Goal: Information Seeking & Learning: Learn about a topic

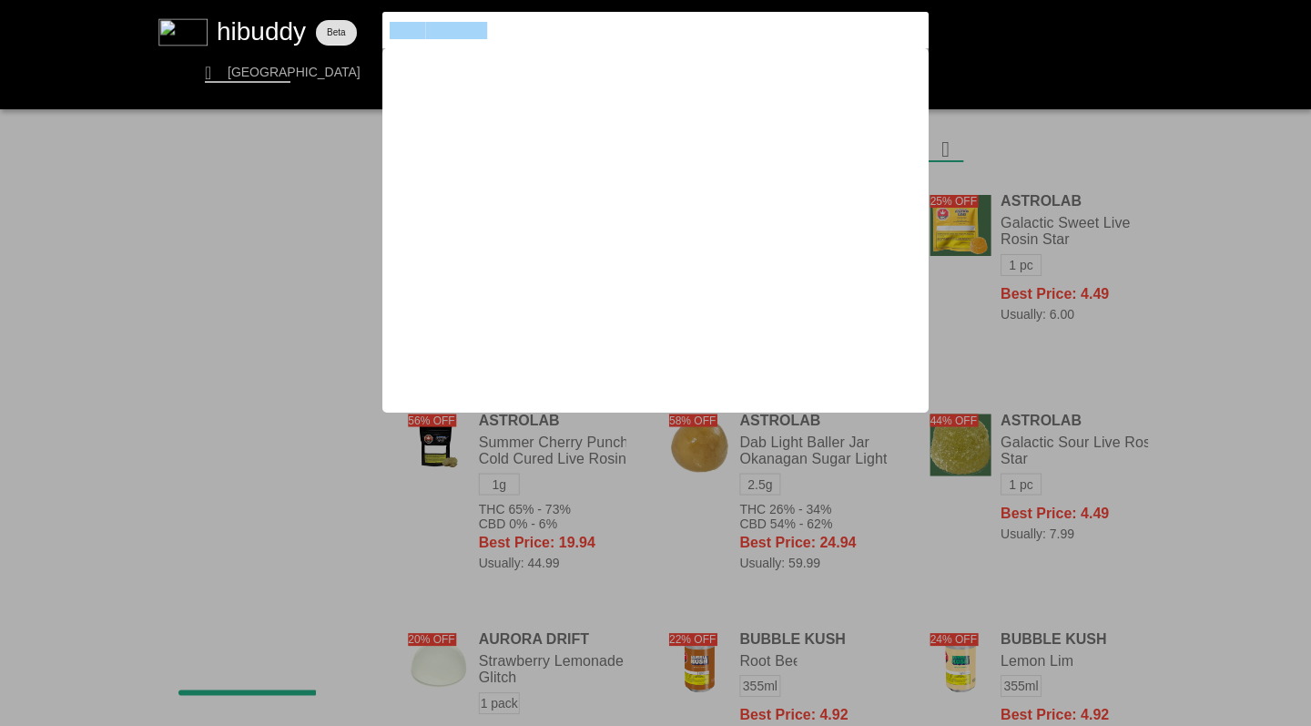
drag, startPoint x: 0, startPoint y: 0, endPoint x: 262, endPoint y: 34, distance: 264.4
click at [262, 34] on flt-glass-pane at bounding box center [655, 363] width 1311 height 726
click at [1129, 200] on flt-glass-pane at bounding box center [655, 363] width 1311 height 726
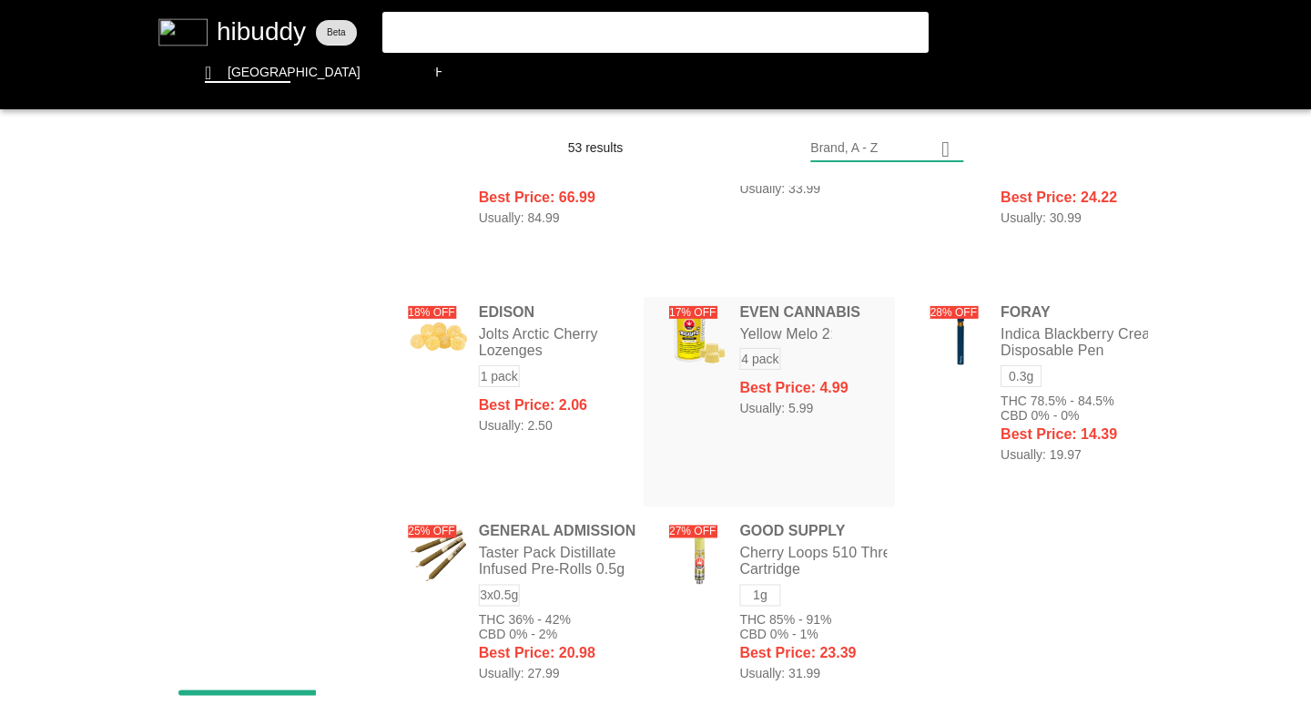
click at [911, 66] on flt-glass-pane at bounding box center [655, 363] width 1311 height 726
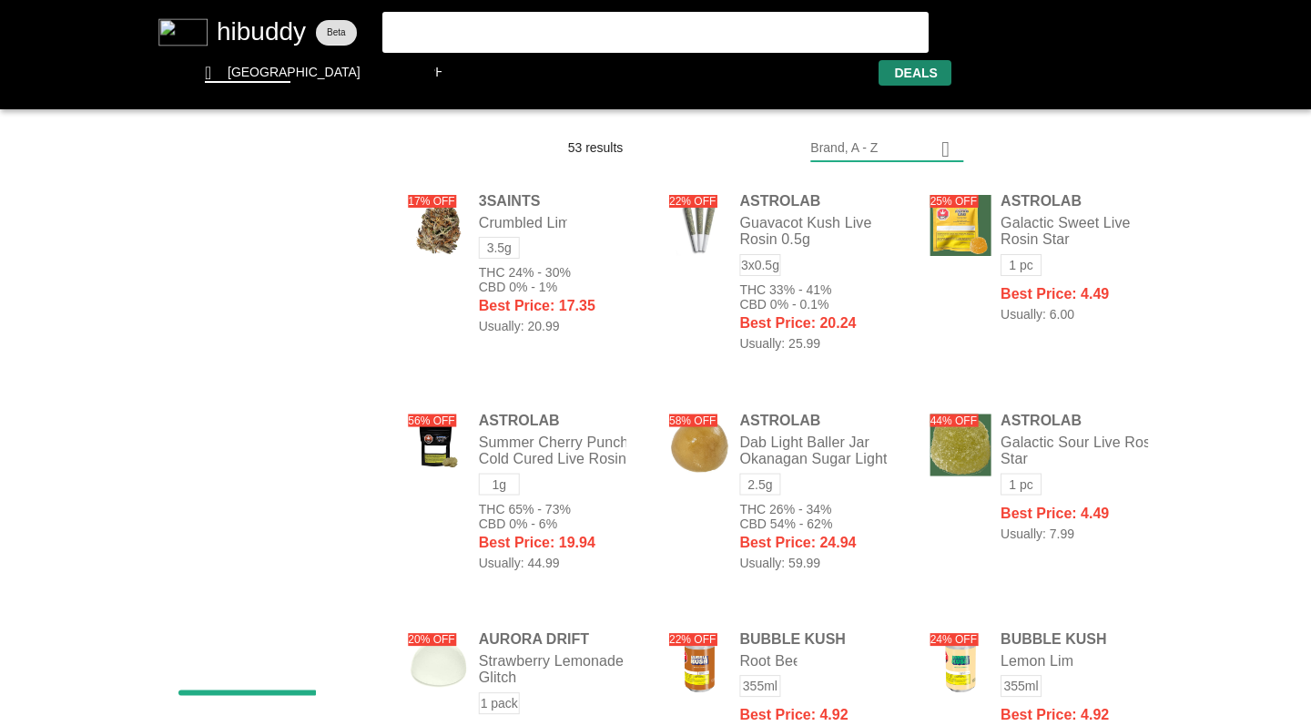
click at [877, 154] on flt-glass-pane at bounding box center [655, 363] width 1311 height 726
click at [854, 463] on flt-glass-pane at bounding box center [655, 363] width 1311 height 726
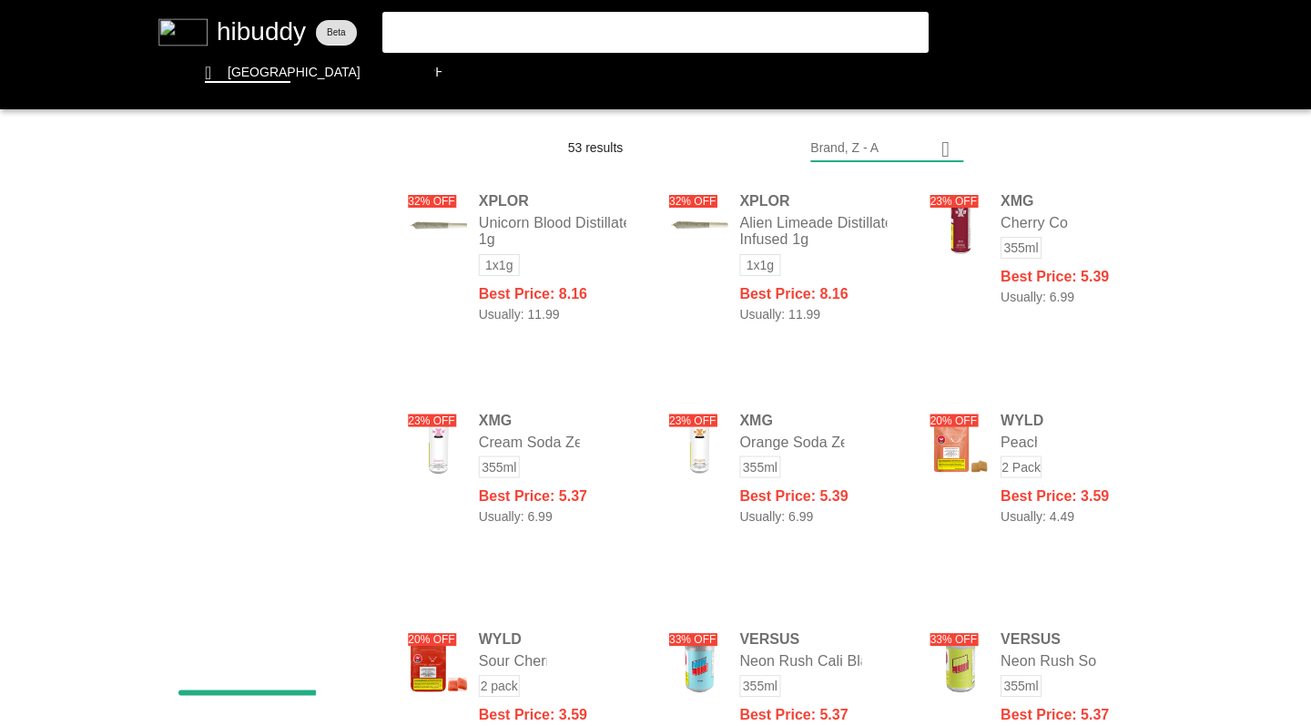
click at [251, 27] on flt-glass-pane at bounding box center [655, 363] width 1311 height 726
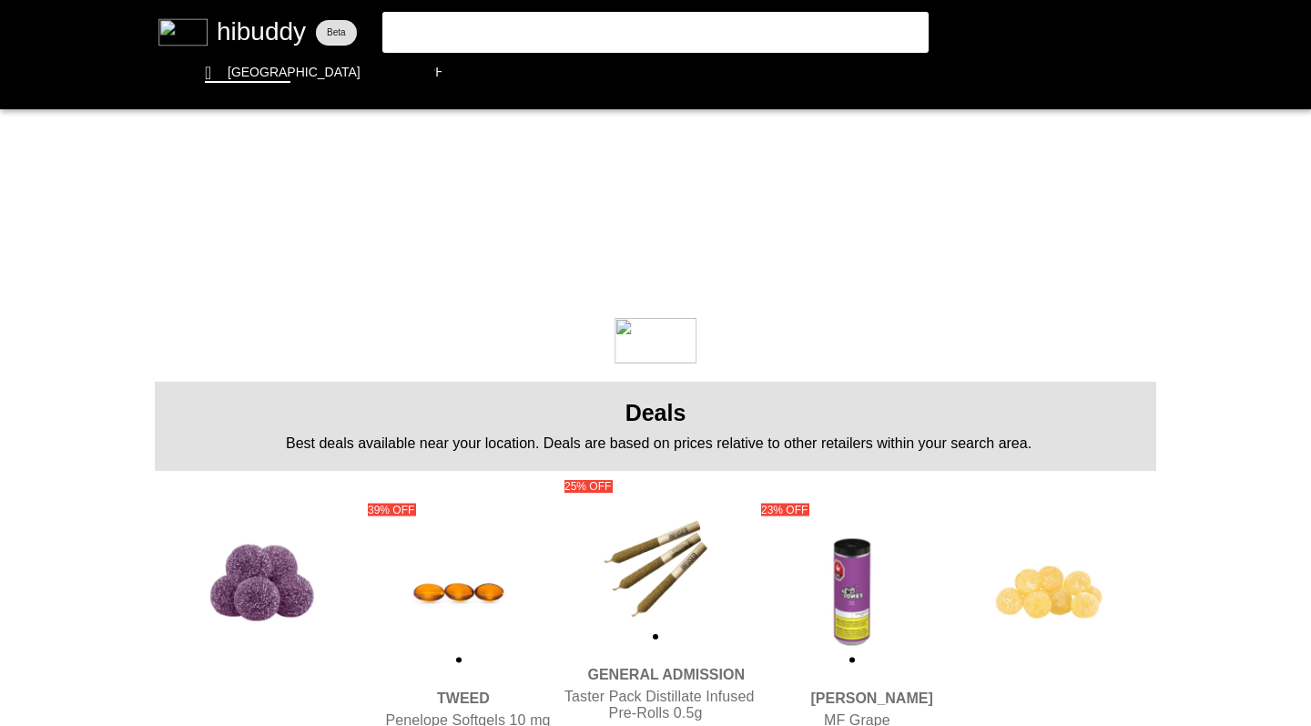
click at [634, 411] on flt-glass-pane at bounding box center [655, 363] width 1311 height 726
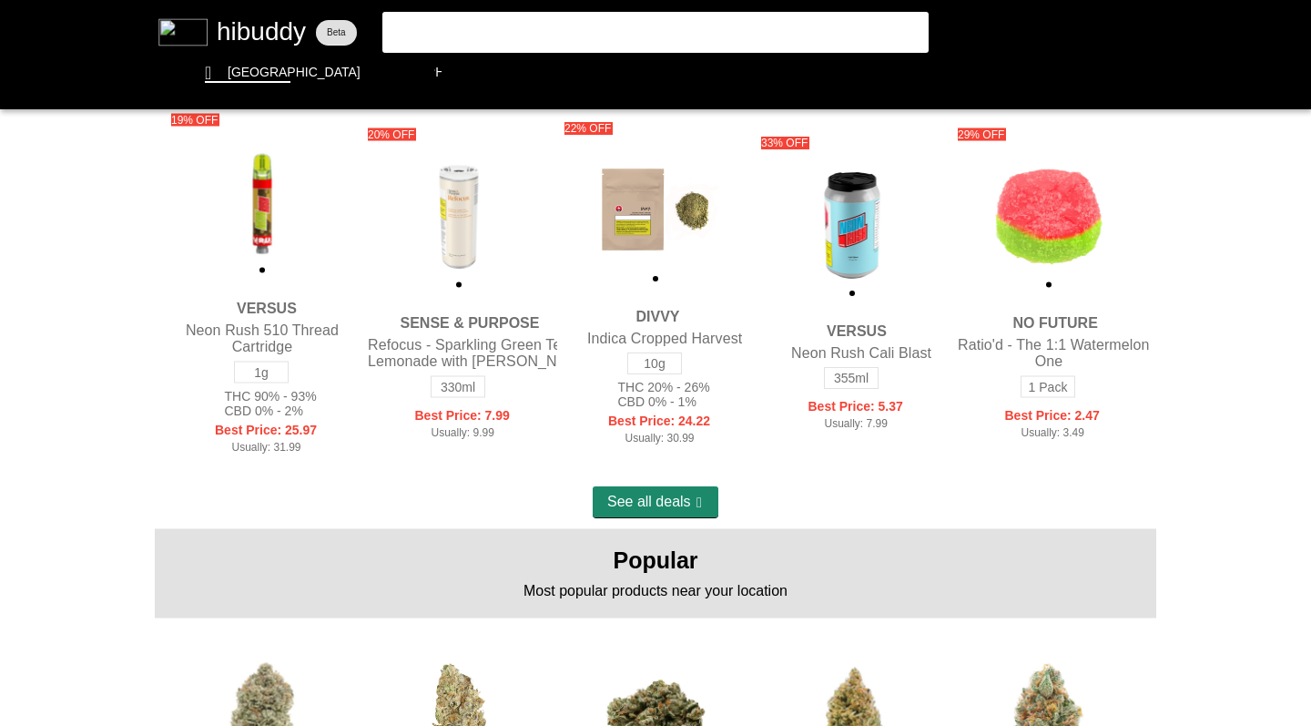
click at [656, 498] on flt-glass-pane at bounding box center [655, 363] width 1311 height 726
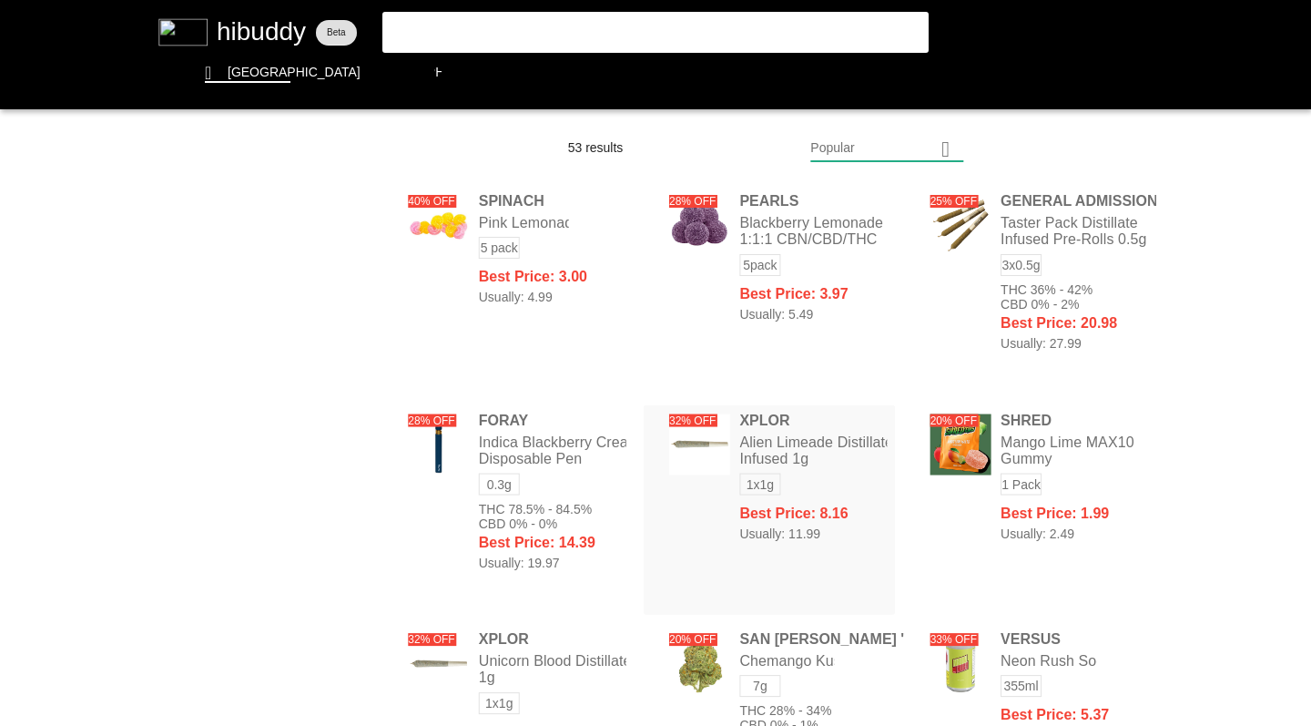
click at [431, 32] on flt-glass-pane at bounding box center [655, 363] width 1311 height 726
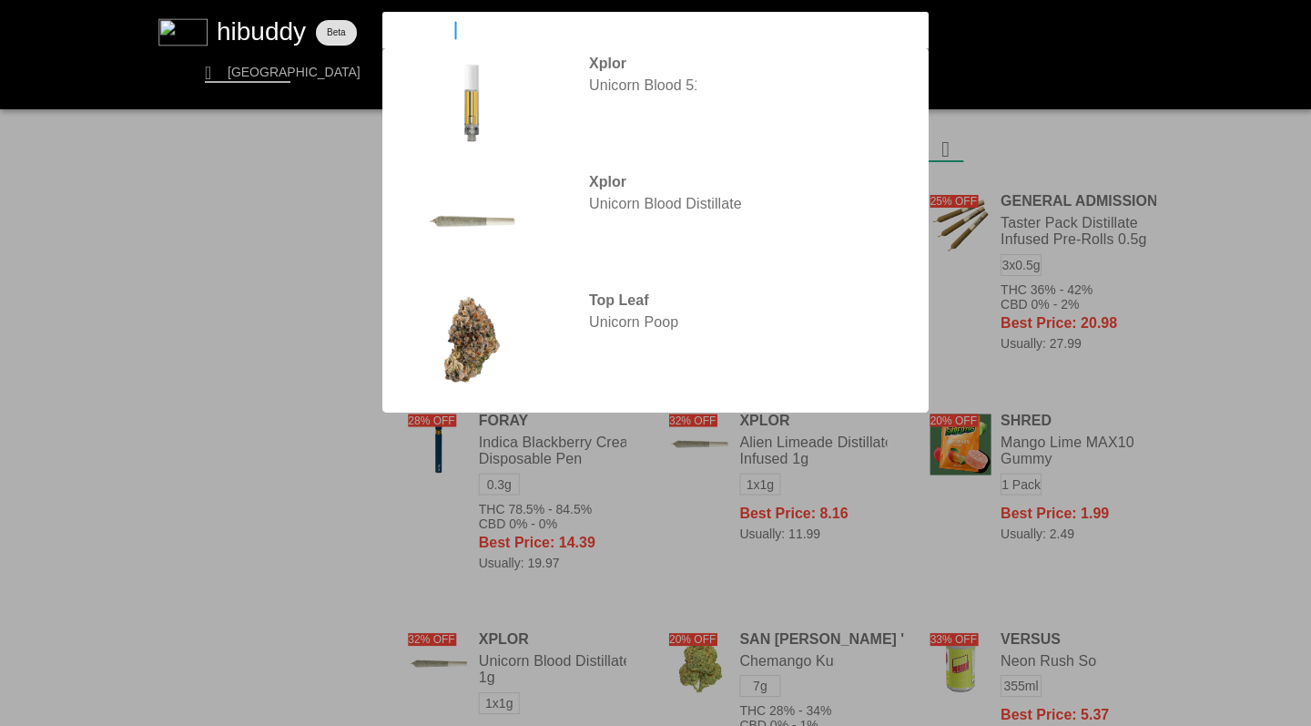
type input "uncommon"
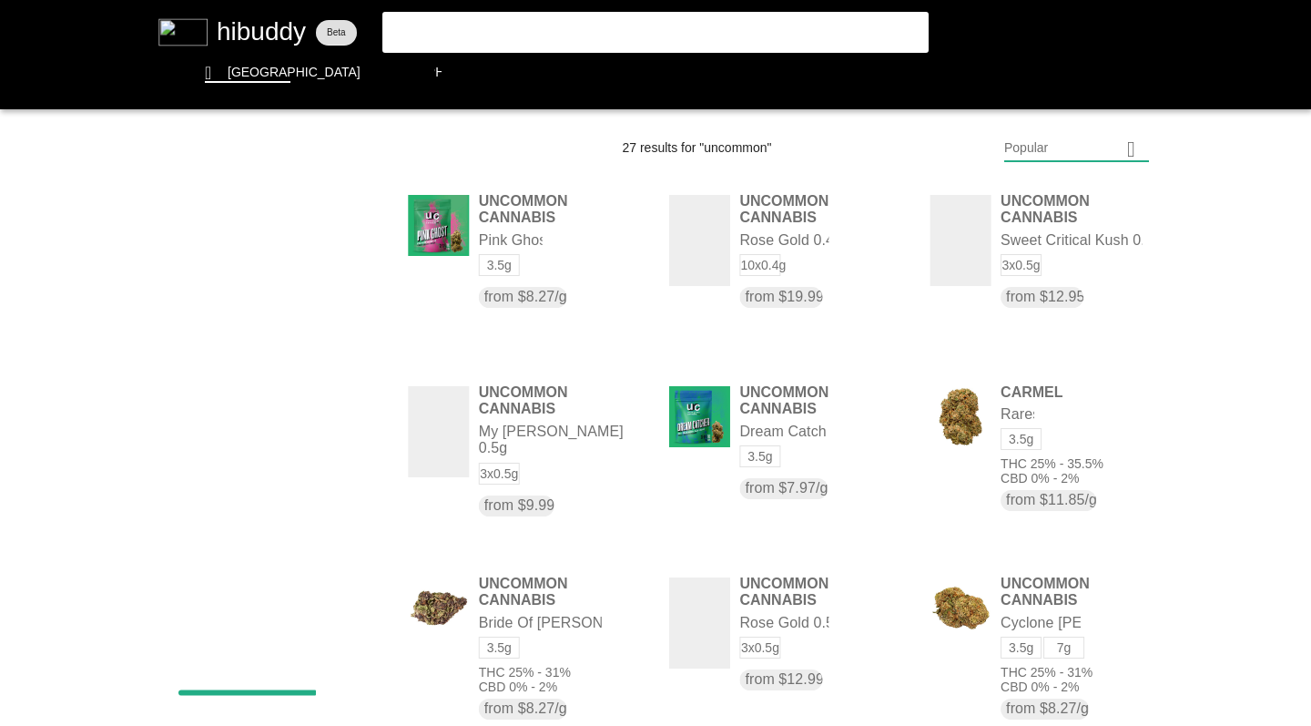
click at [1032, 150] on flt-glass-pane at bounding box center [655, 363] width 1311 height 726
click at [1023, 271] on flt-glass-pane at bounding box center [655, 363] width 1311 height 726
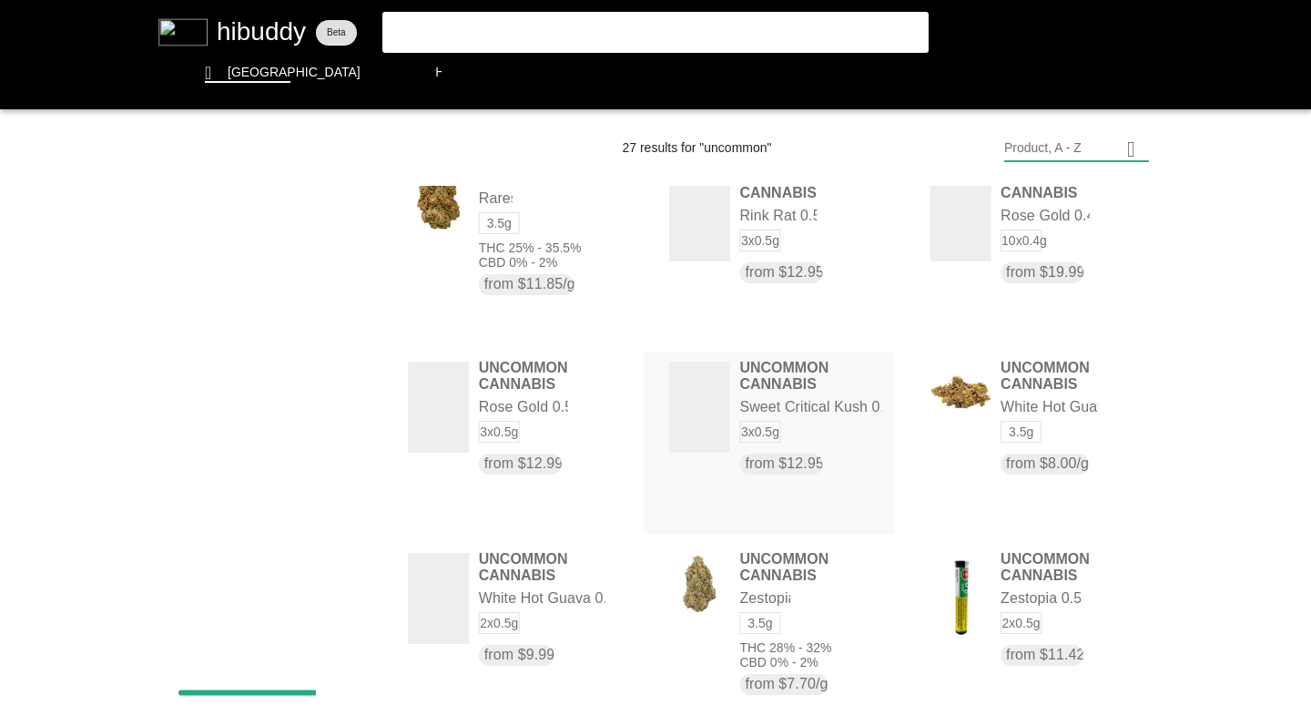
click at [813, 663] on flt-glass-pane at bounding box center [655, 363] width 1311 height 726
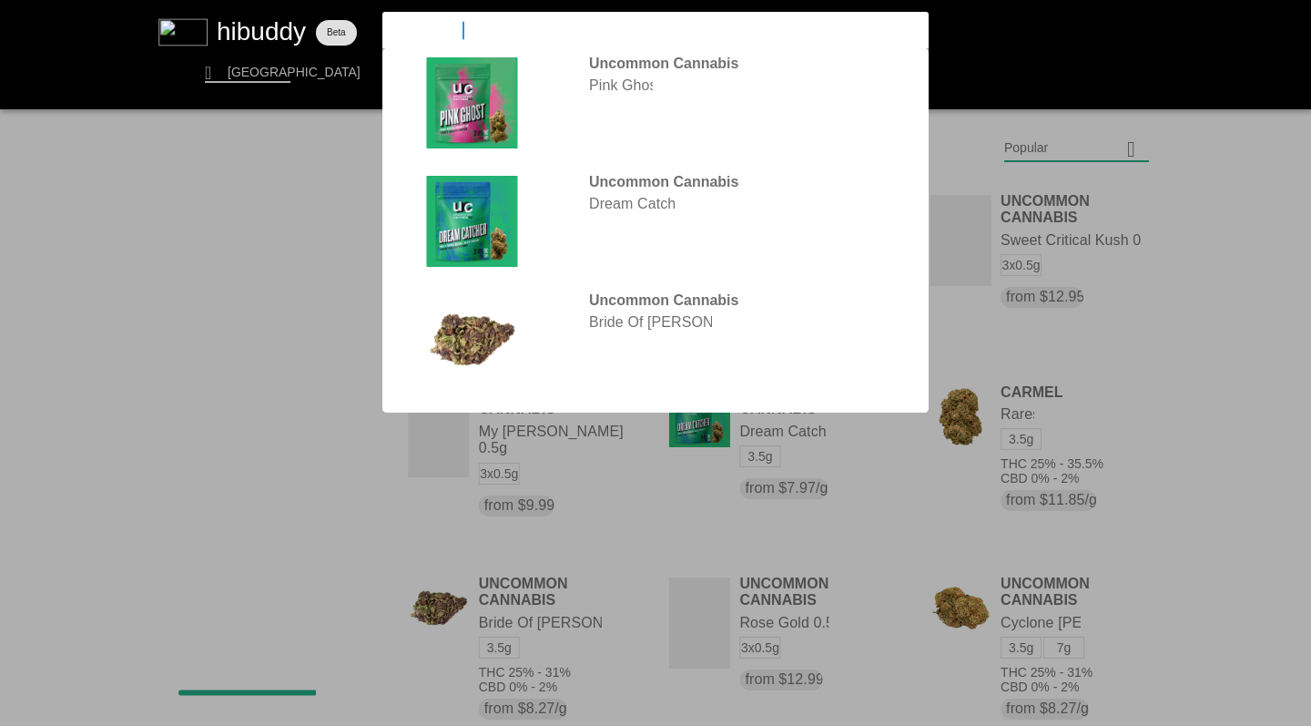
drag, startPoint x: 262, startPoint y: 34, endPoint x: 480, endPoint y: 36, distance: 217.6
click at [480, 36] on flt-glass-pane at bounding box center [655, 363] width 1311 height 726
click at [1132, 353] on flt-glass-pane at bounding box center [655, 363] width 1311 height 726
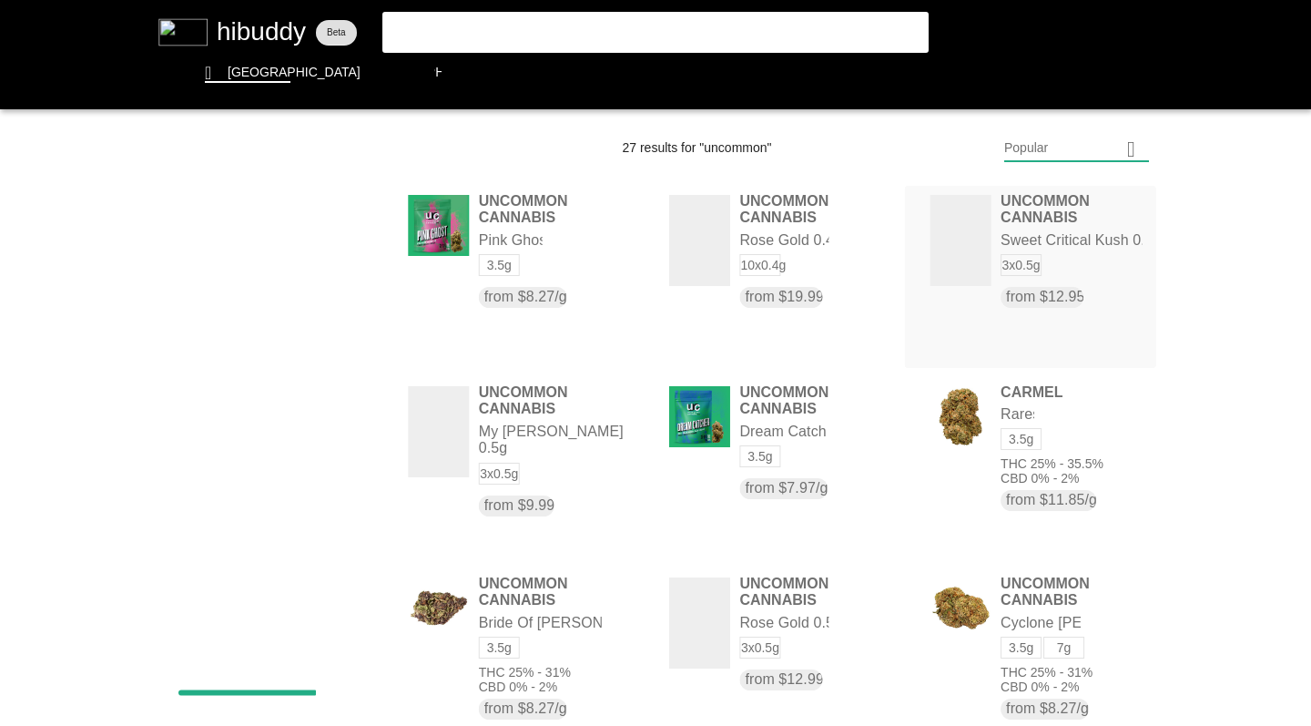
click at [770, 213] on flt-glass-pane at bounding box center [655, 363] width 1311 height 726
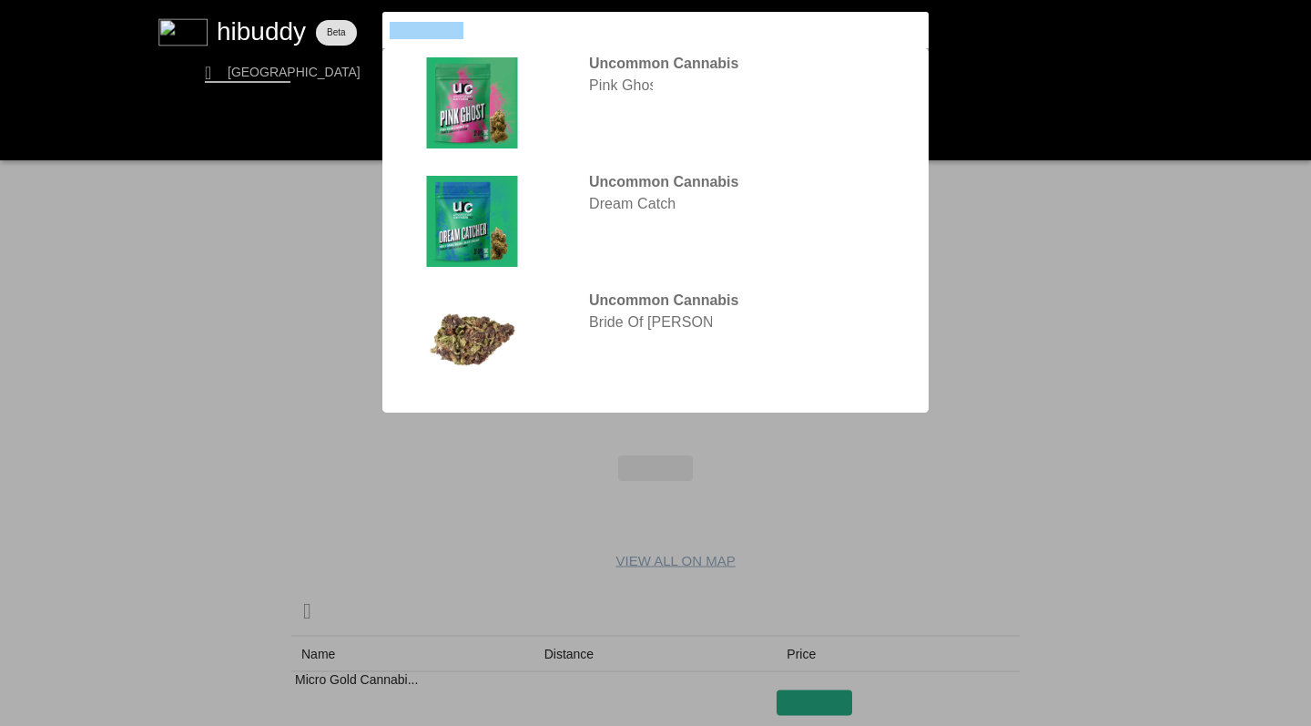
drag, startPoint x: 480, startPoint y: 36, endPoint x: 318, endPoint y: 13, distance: 163.7
click at [318, 13] on flt-glass-pane at bounding box center [655, 363] width 1311 height 726
type input "wildcard"
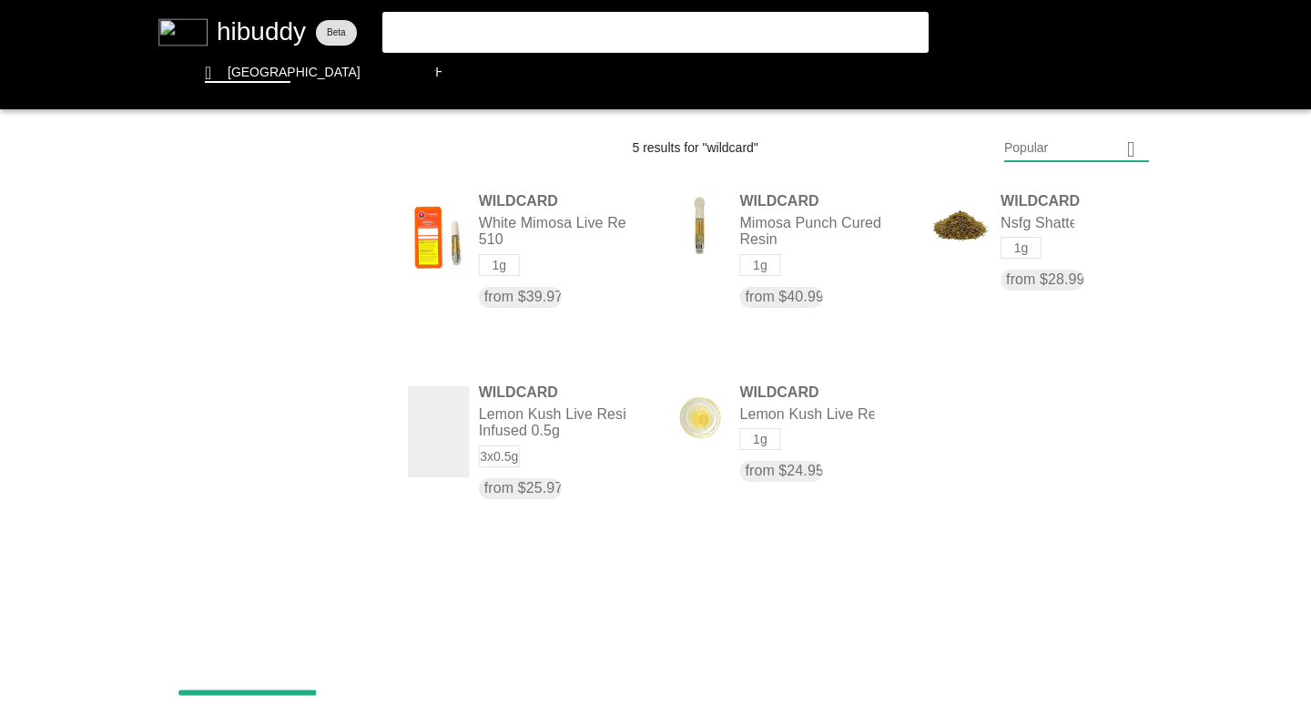
click at [766, 412] on flt-glass-pane at bounding box center [655, 363] width 1311 height 726
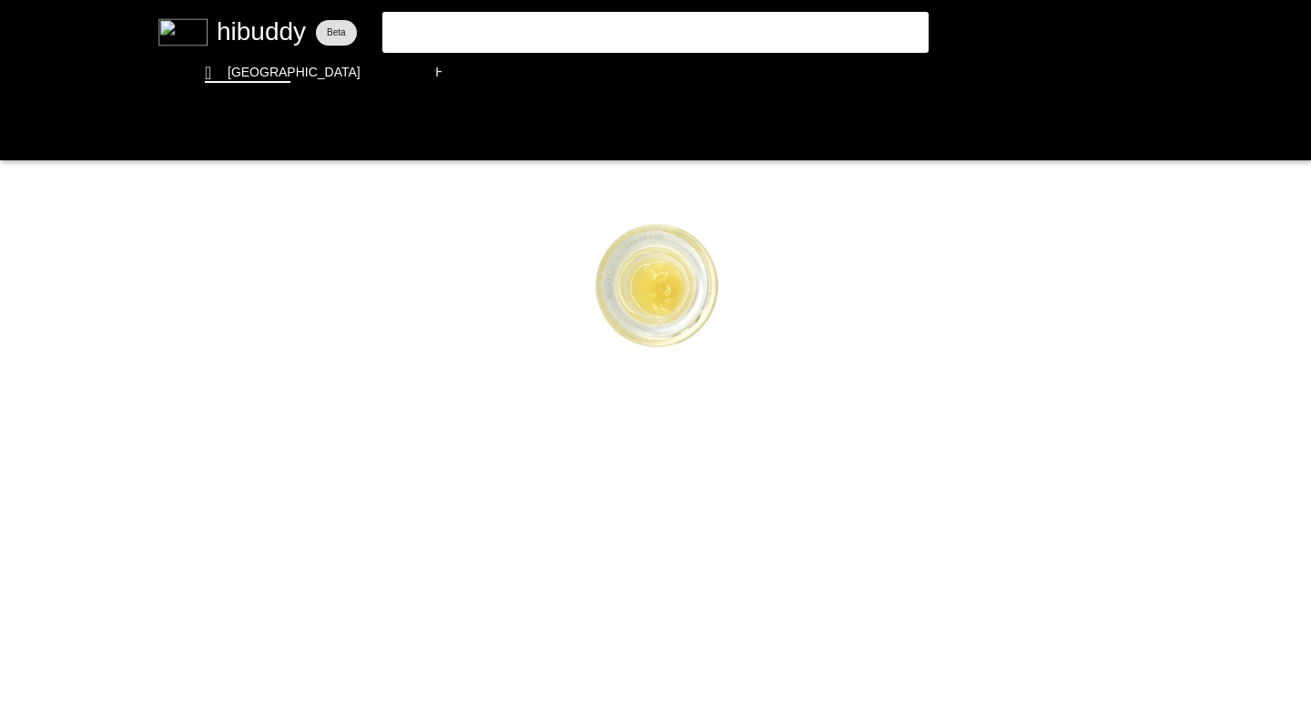
click at [463, 30] on flt-glass-pane at bounding box center [655, 363] width 1311 height 726
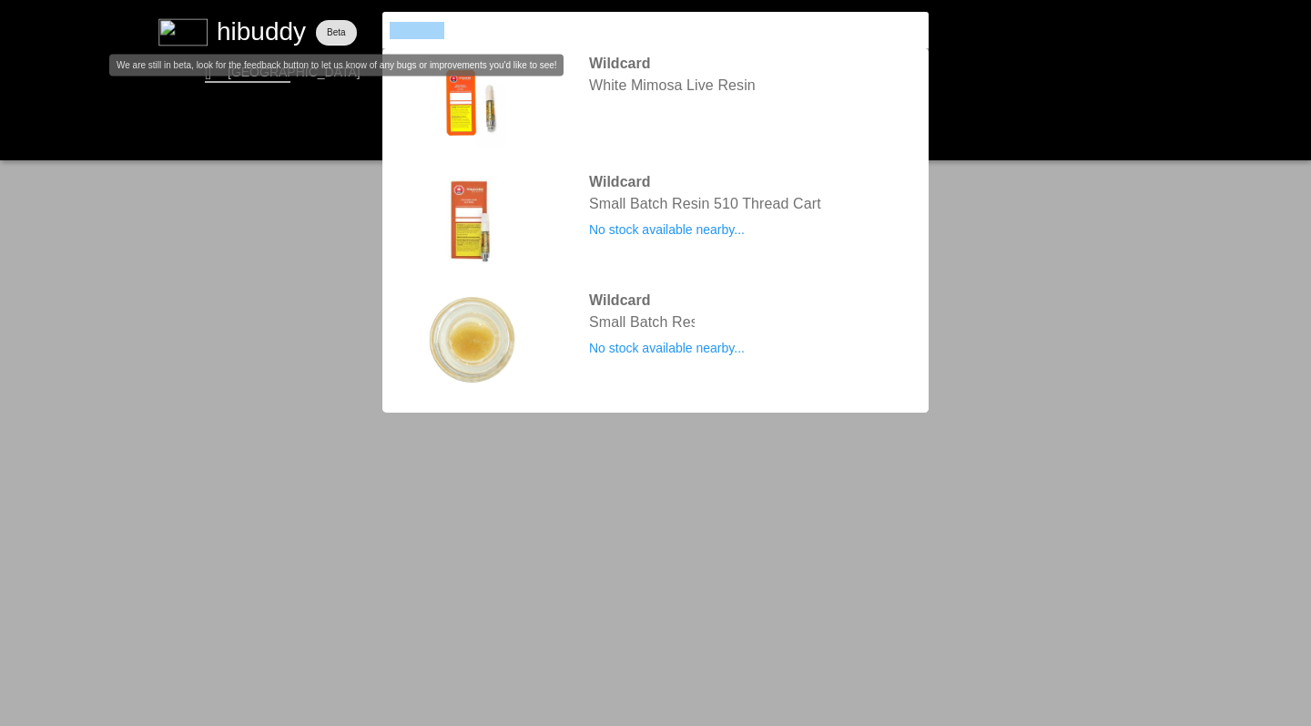
drag, startPoint x: 318, startPoint y: 13, endPoint x: 274, endPoint y: 21, distance: 44.5
click at [274, 21] on flt-glass-pane at bounding box center [655, 363] width 1311 height 726
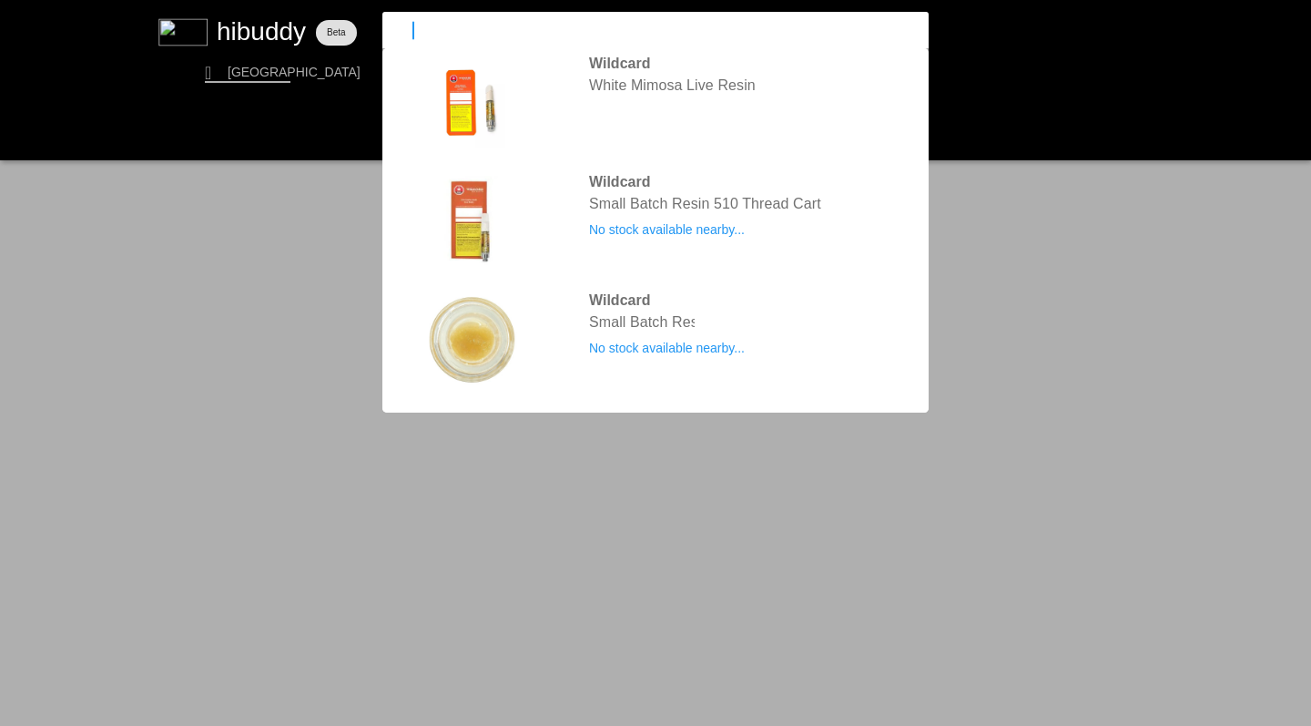
type input "sugr"
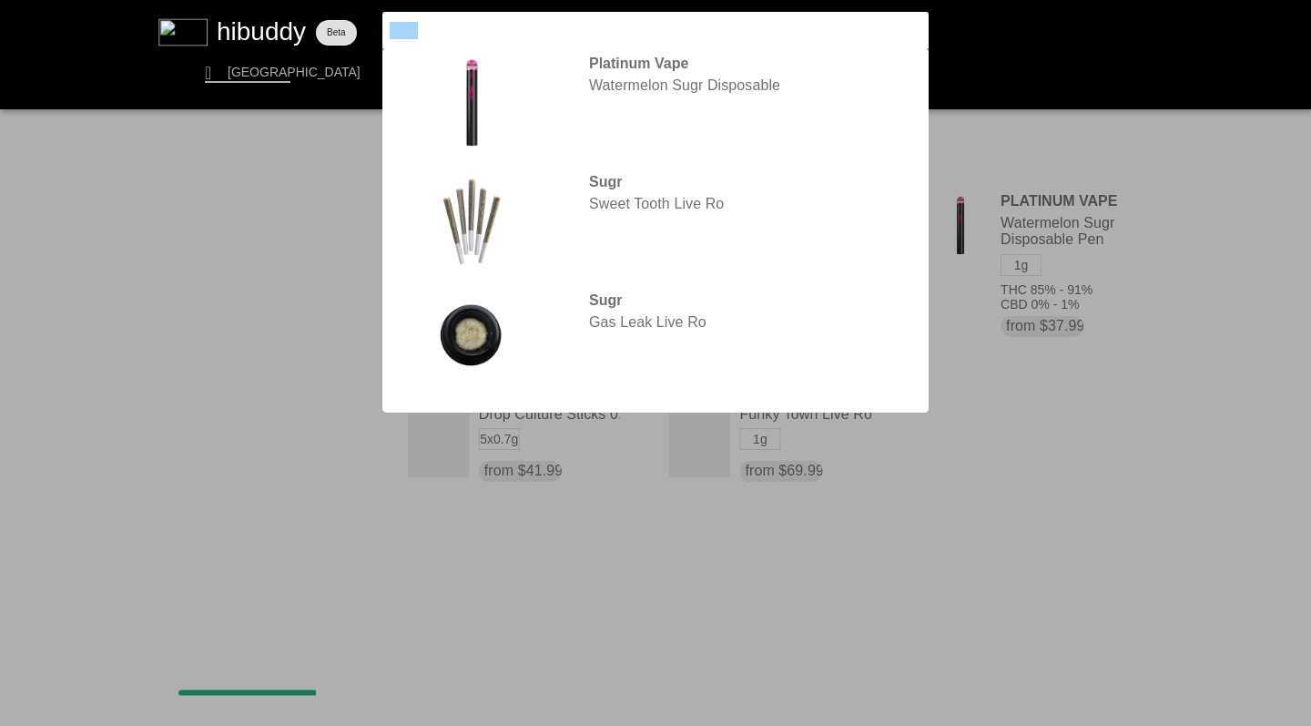
drag, startPoint x: 274, startPoint y: 21, endPoint x: 365, endPoint y: 25, distance: 91.1
click at [365, 25] on flt-glass-pane at bounding box center [655, 363] width 1311 height 726
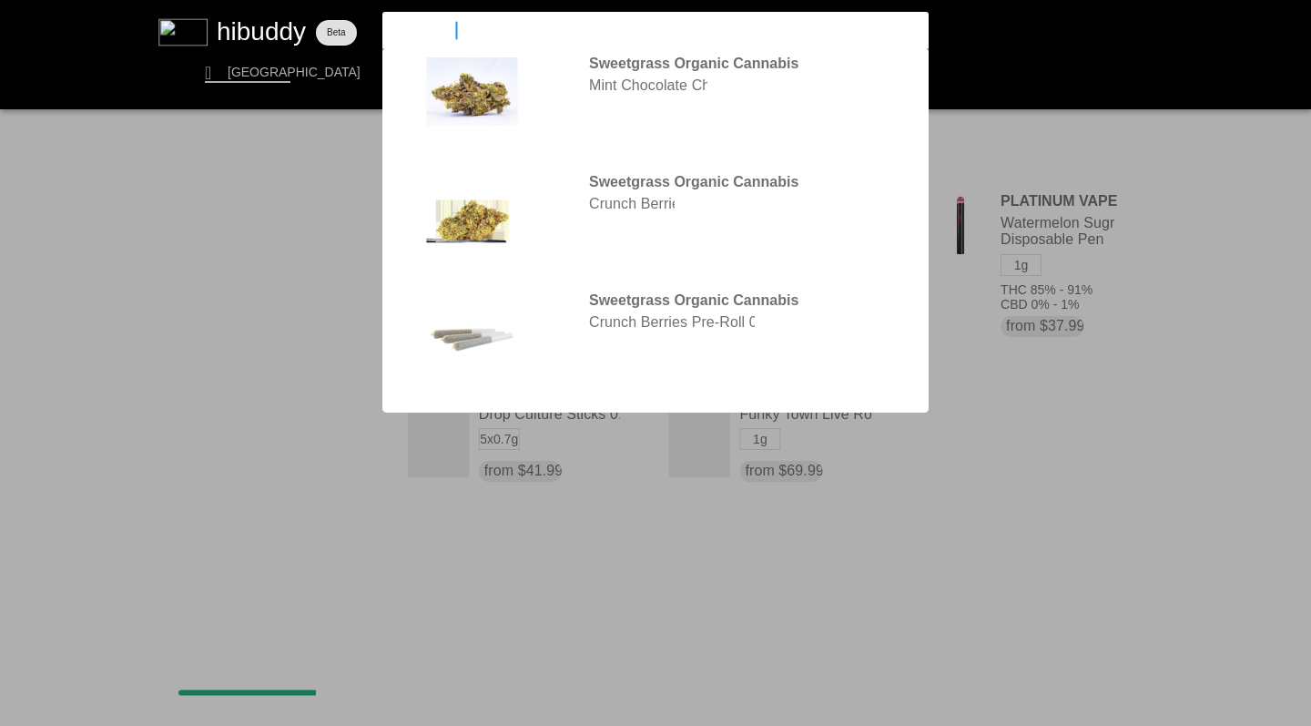
type input "sweetgrass"
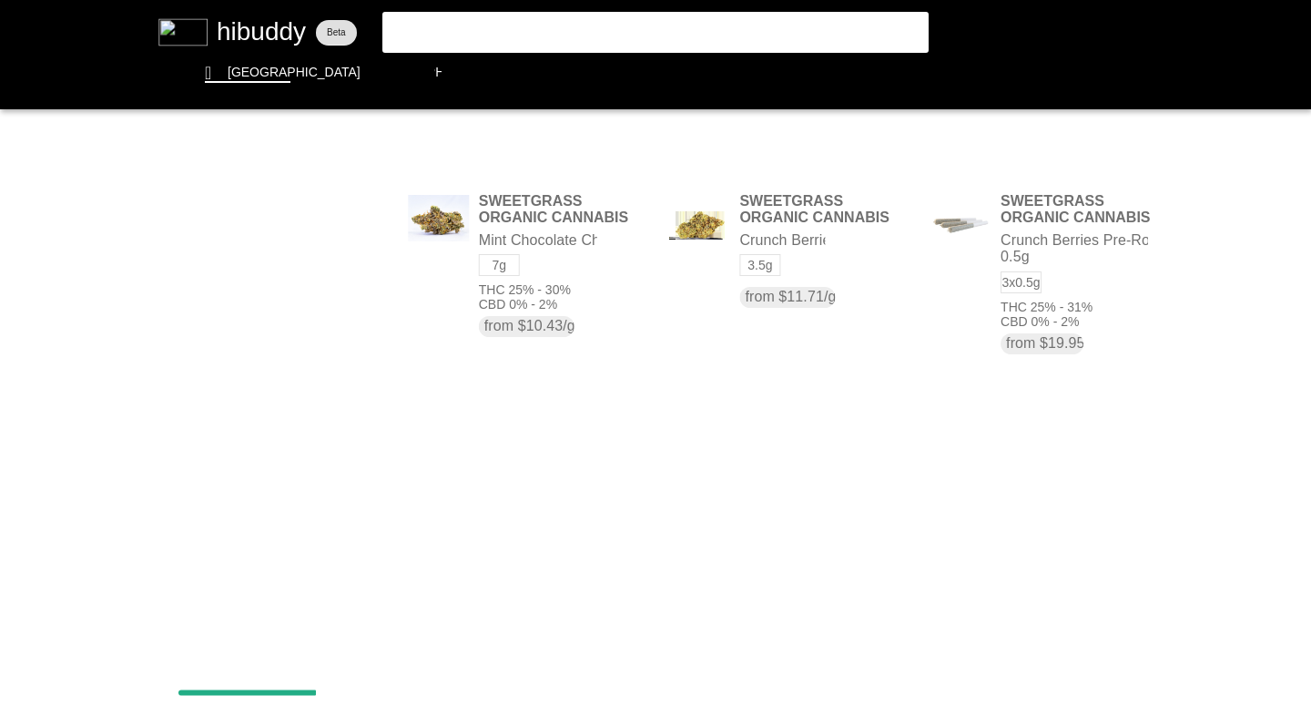
click at [472, 27] on flt-glass-pane at bounding box center [655, 363] width 1311 height 726
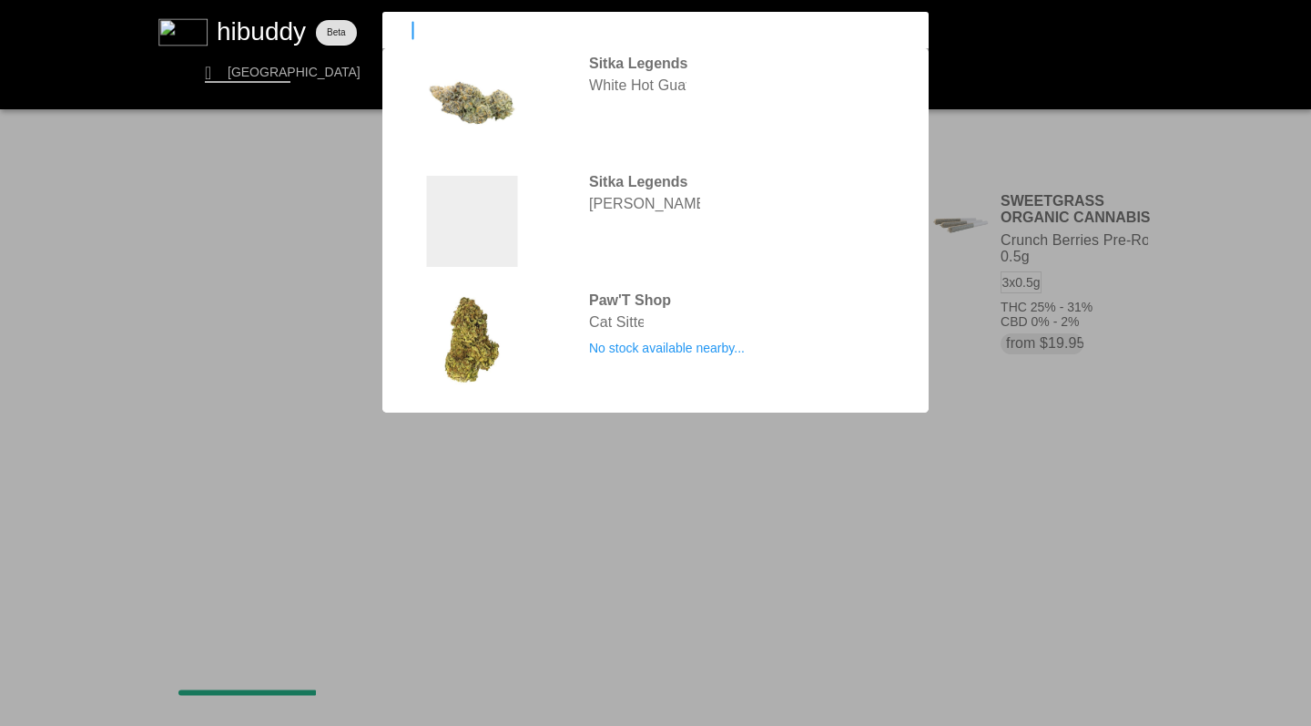
type input "sitka"
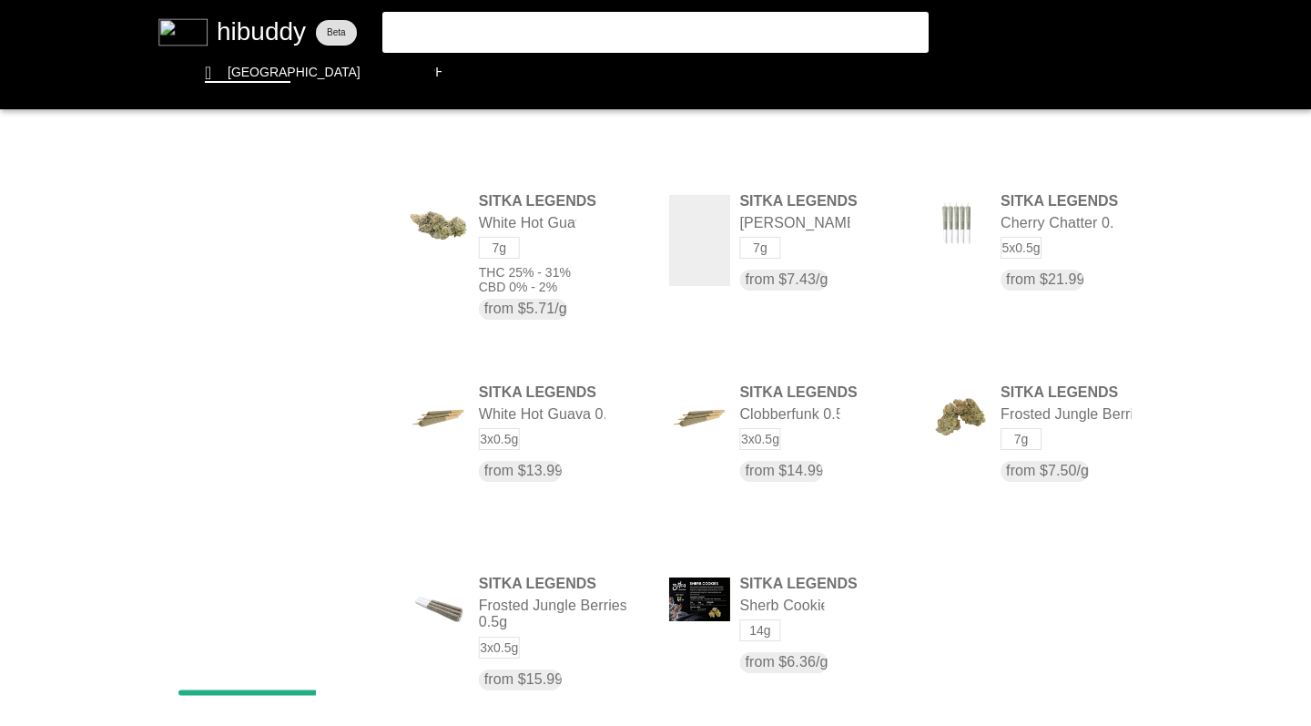
click at [514, 274] on flt-glass-pane at bounding box center [655, 363] width 1311 height 726
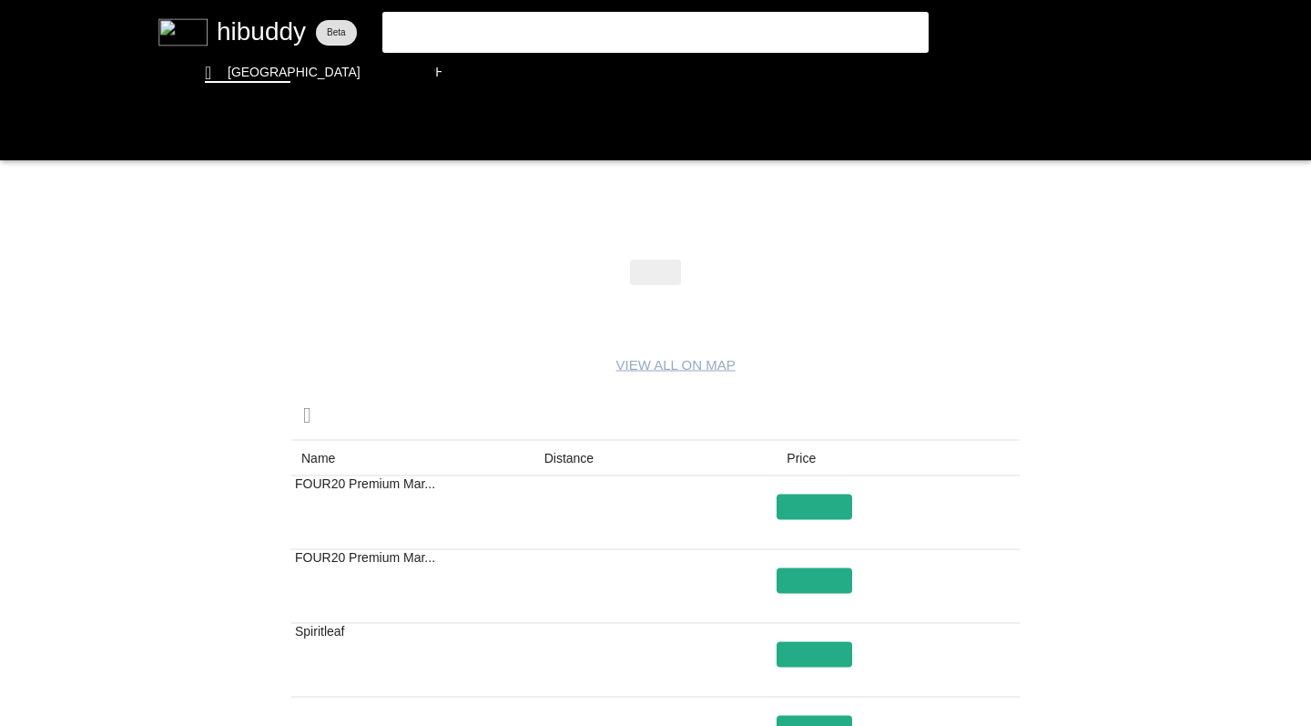
click at [21, 132] on flt-glass-pane at bounding box center [655, 363] width 1311 height 726
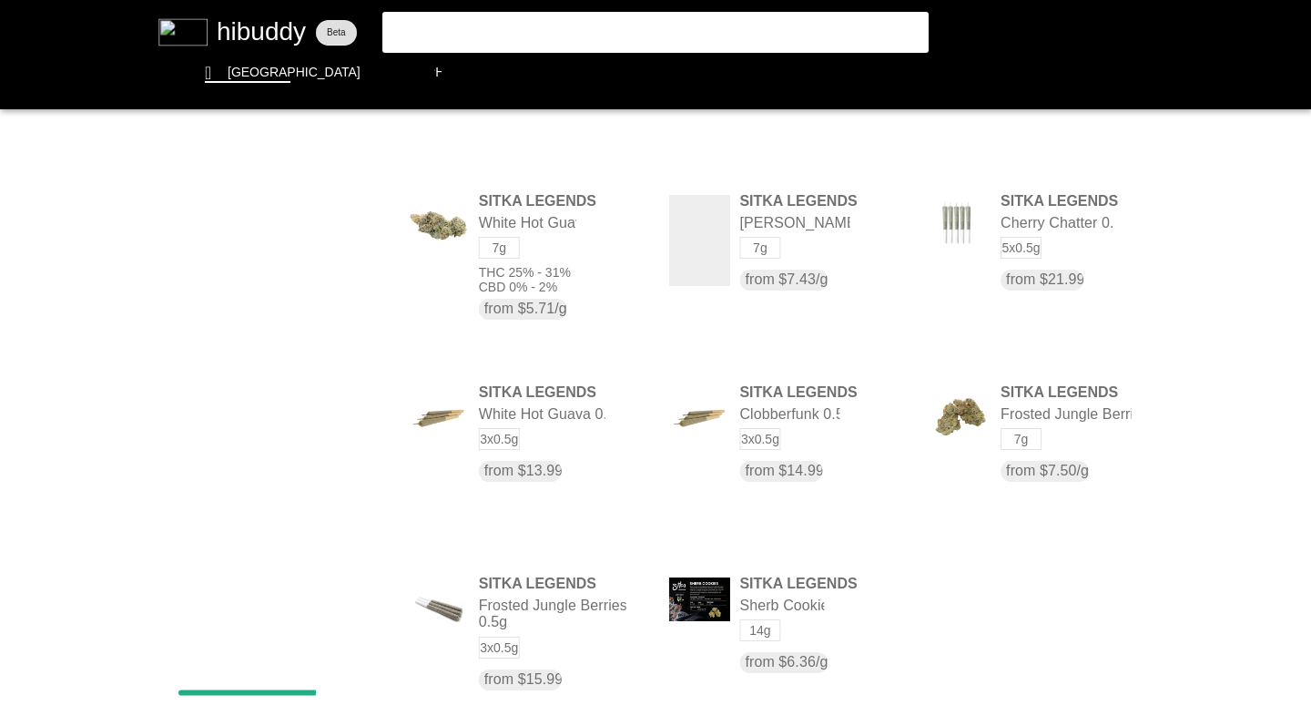
click at [789, 203] on flt-glass-pane at bounding box center [655, 363] width 1311 height 726
drag, startPoint x: 365, startPoint y: 25, endPoint x: 433, endPoint y: 32, distance: 67.8
click at [433, 32] on flt-glass-pane at bounding box center [655, 363] width 1311 height 726
type input "simply bare"
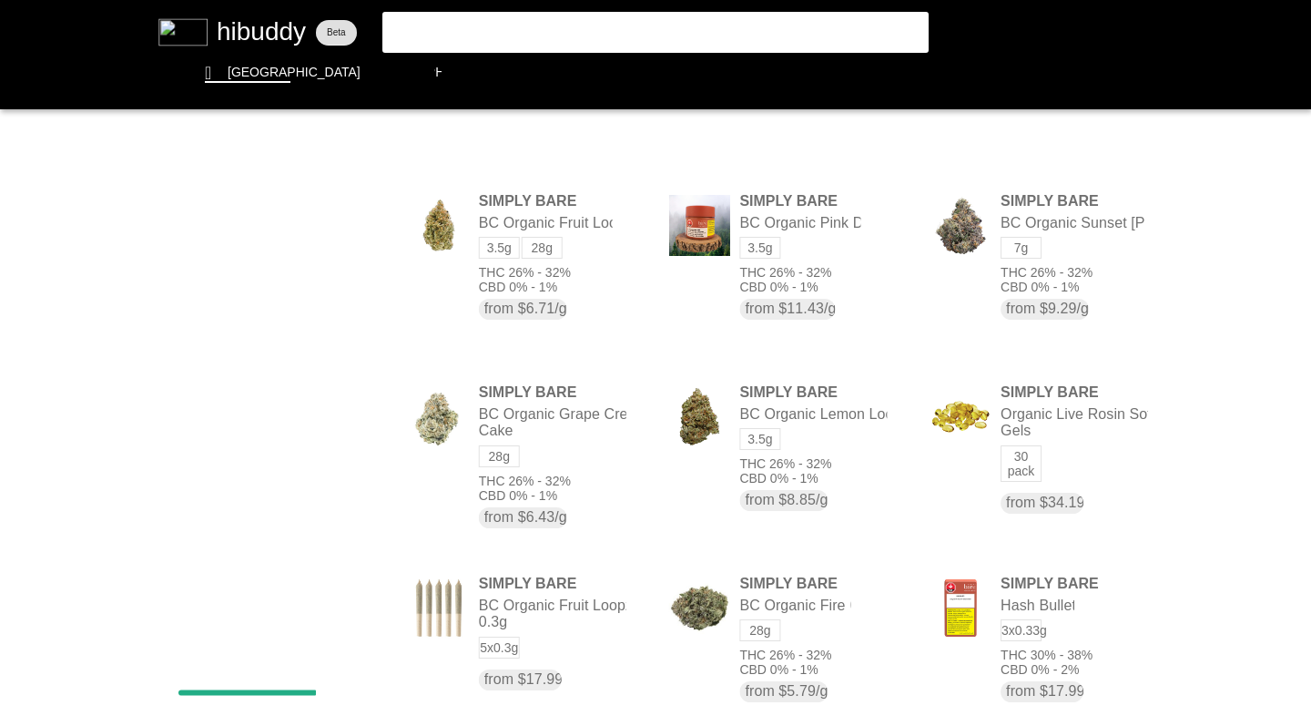
click at [1024, 151] on flt-glass-pane at bounding box center [655, 363] width 1311 height 726
click at [1024, 273] on flt-glass-pane at bounding box center [655, 363] width 1311 height 726
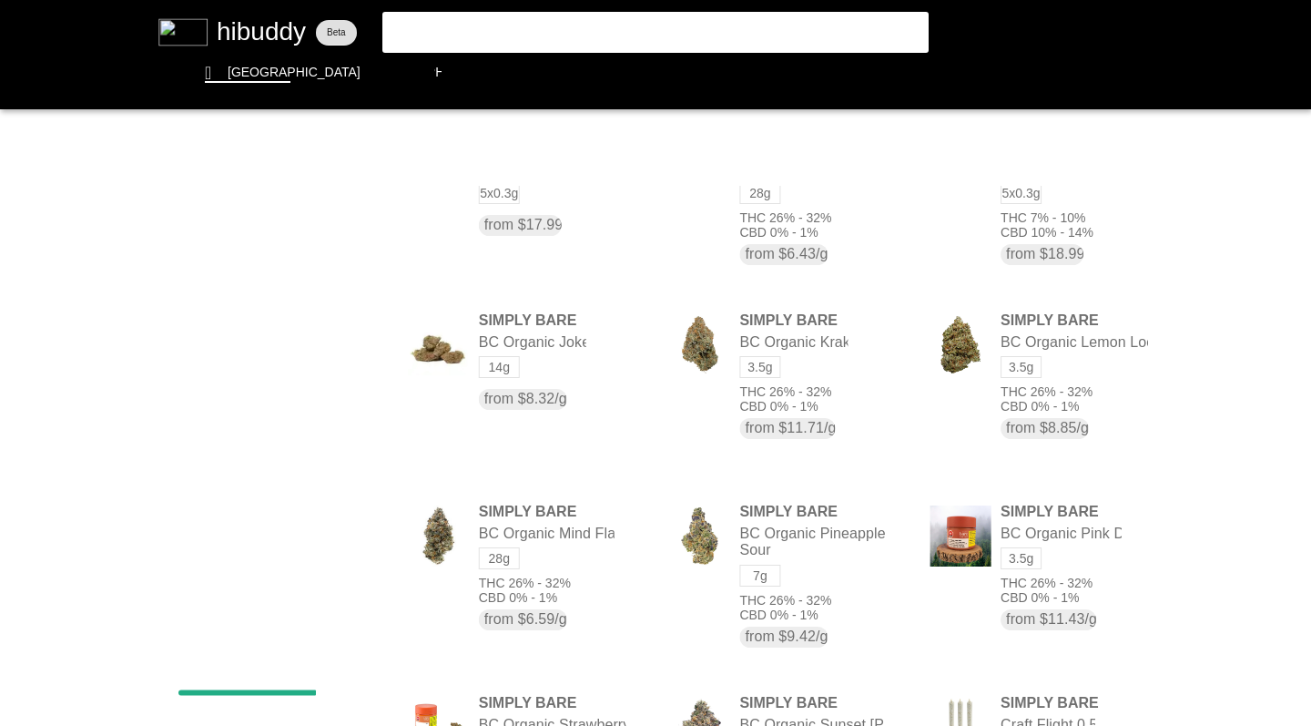
click at [1019, 398] on flt-glass-pane at bounding box center [655, 363] width 1311 height 726
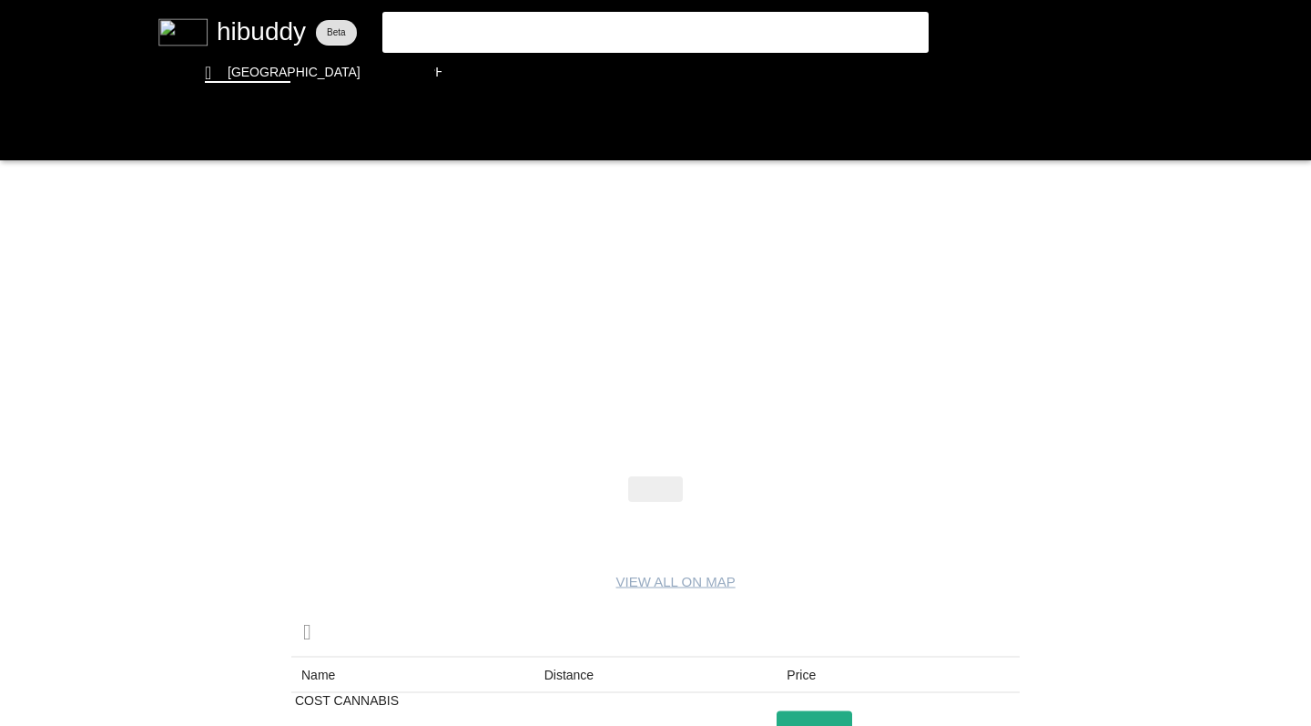
drag, startPoint x: 433, startPoint y: 32, endPoint x: 938, endPoint y: 291, distance: 568.1
click at [938, 291] on flt-glass-pane at bounding box center [655, 363] width 1311 height 726
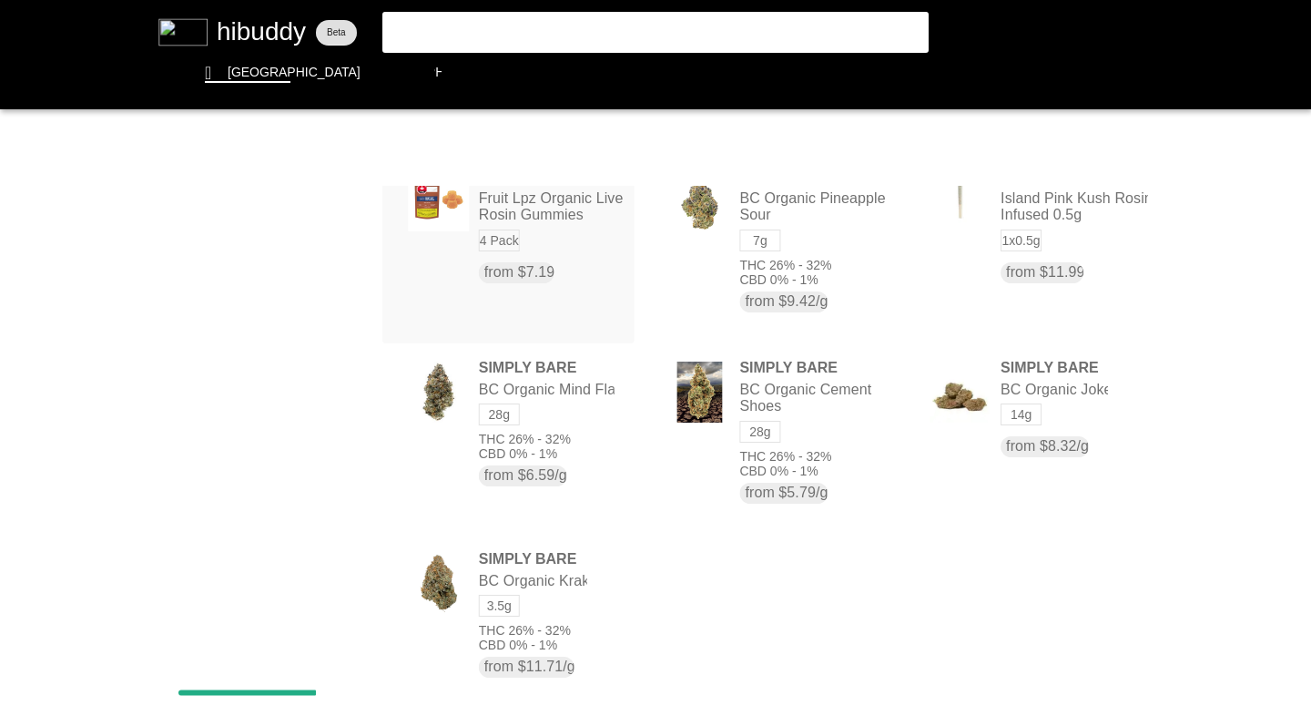
click at [1048, 146] on flt-glass-pane at bounding box center [655, 363] width 1311 height 726
click at [1039, 277] on flt-glass-pane at bounding box center [655, 363] width 1311 height 726
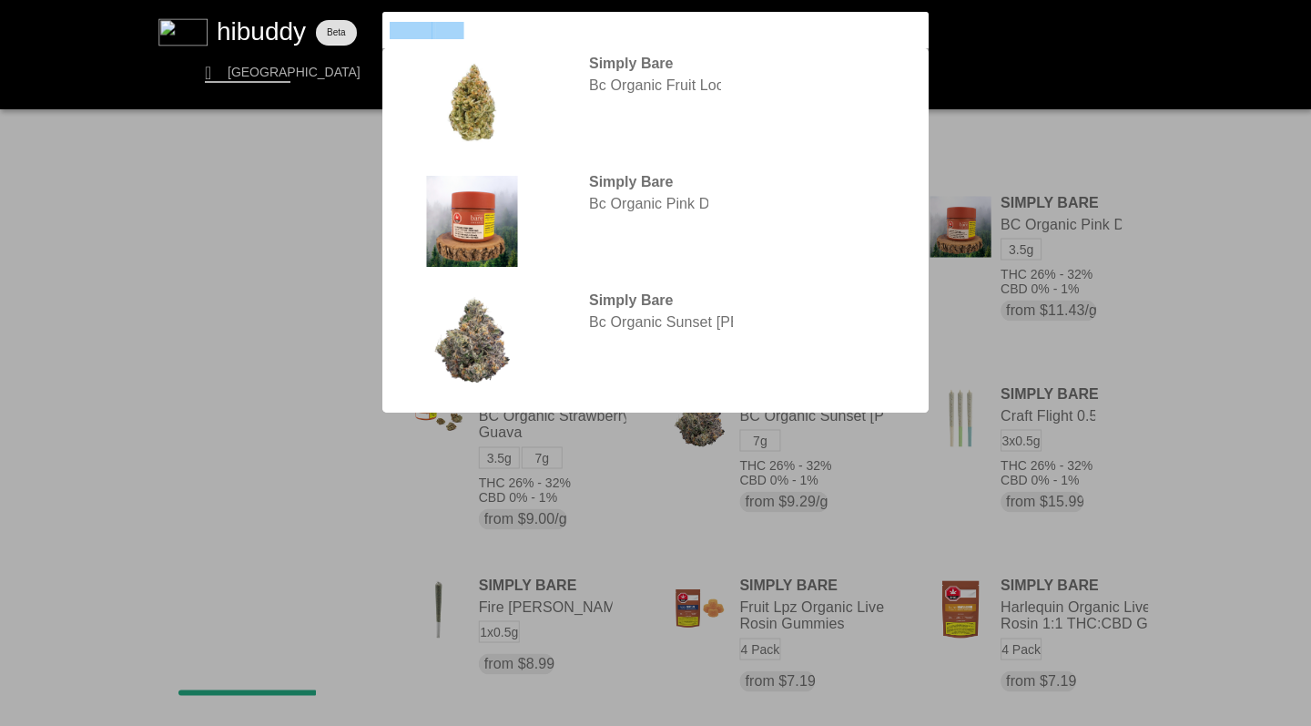
drag, startPoint x: 938, startPoint y: 291, endPoint x: 355, endPoint y: 18, distance: 643.6
click at [355, 18] on flt-glass-pane at bounding box center [655, 363] width 1311 height 726
type input "plaid trout"
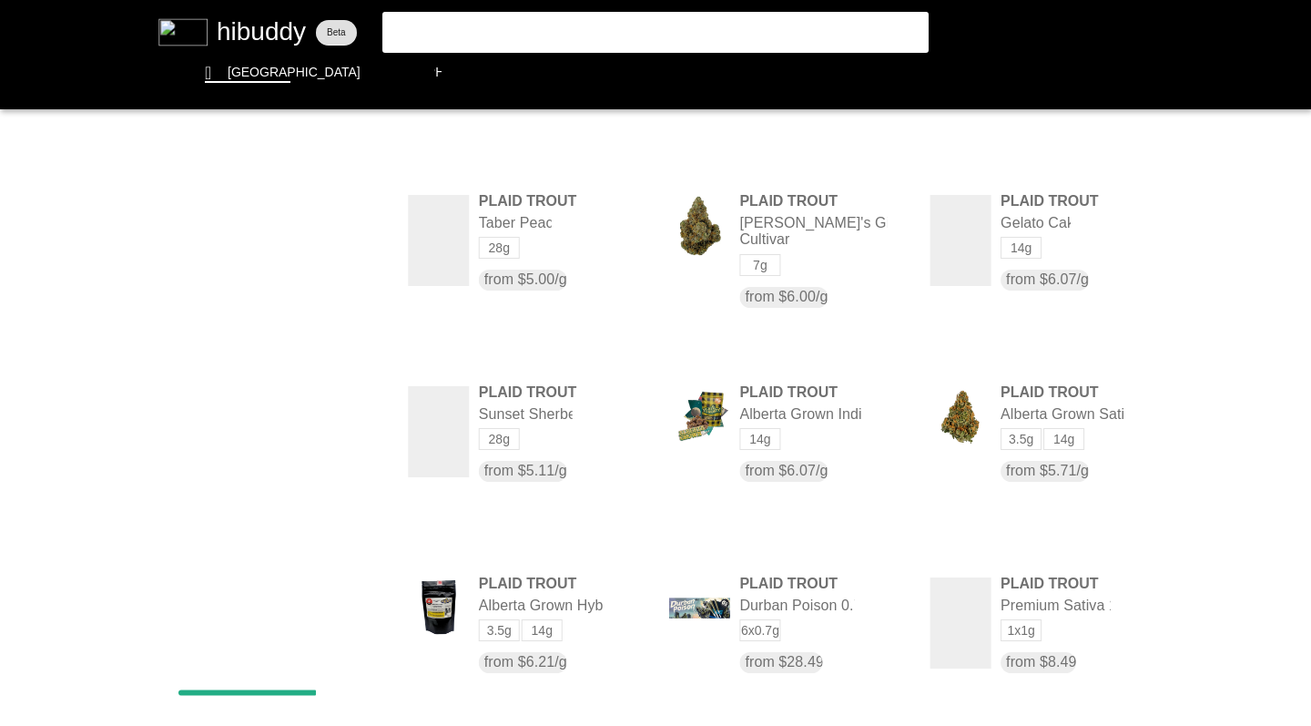
click at [851, 458] on flt-glass-pane at bounding box center [655, 363] width 1311 height 726
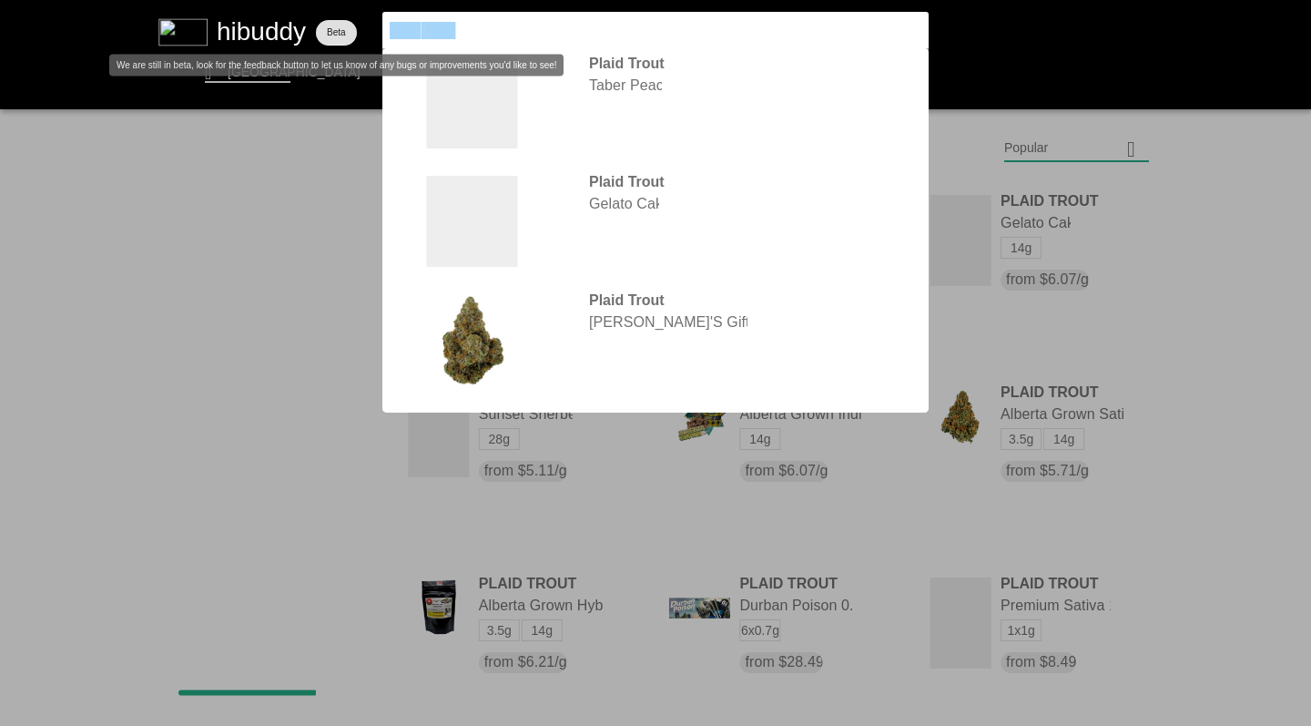
drag, startPoint x: 355, startPoint y: 18, endPoint x: 333, endPoint y: 16, distance: 21.9
click at [333, 16] on flt-glass-pane at bounding box center [655, 363] width 1311 height 726
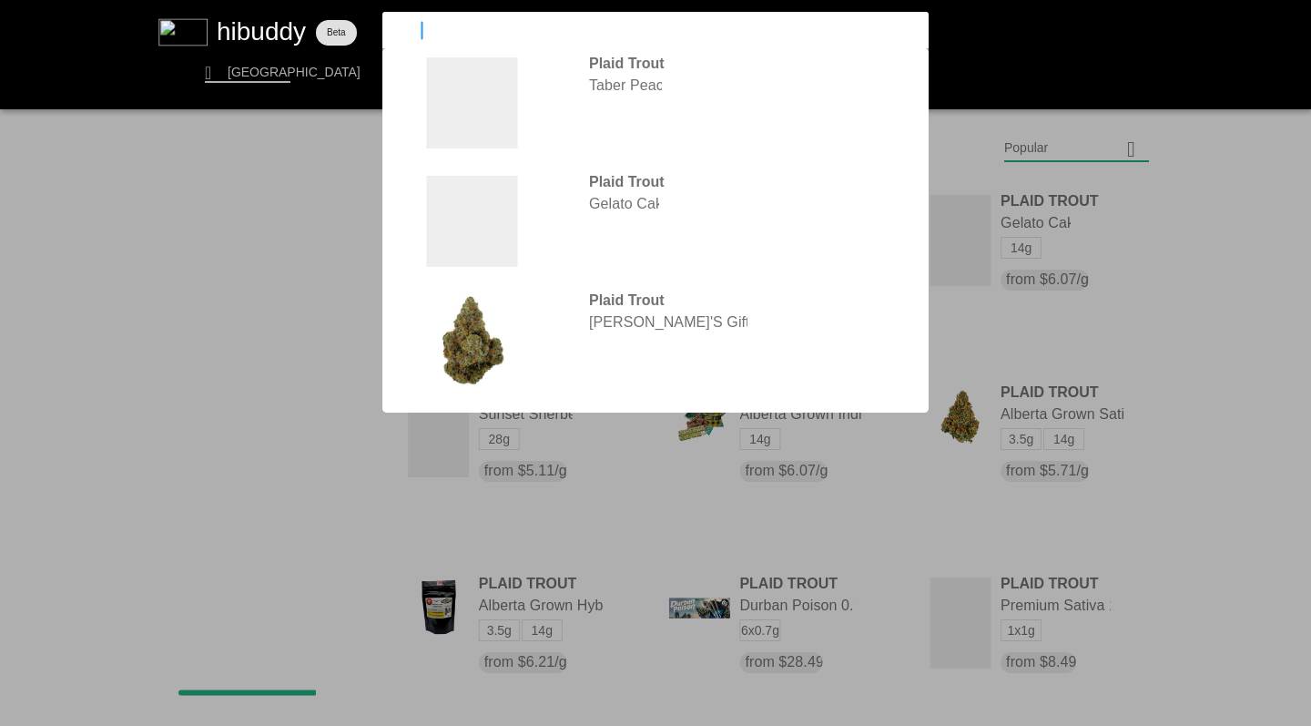
type input "pistol"
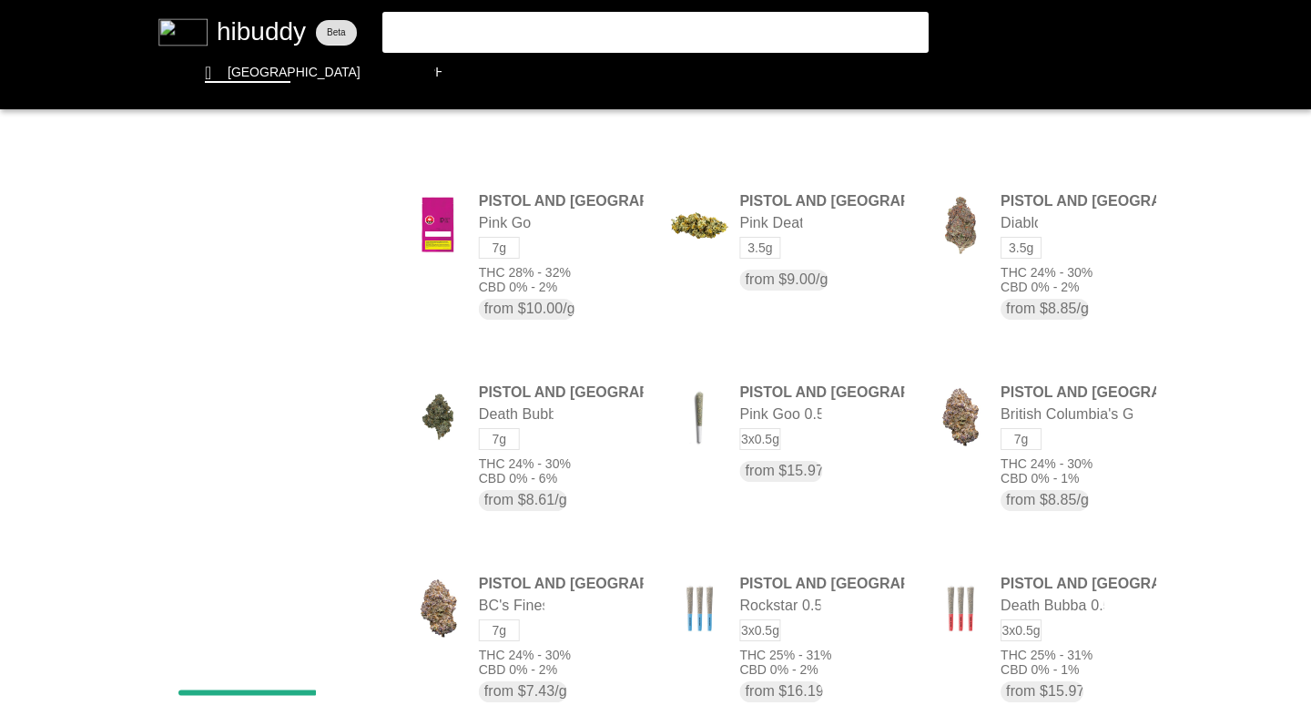
click at [1031, 144] on flt-glass-pane at bounding box center [655, 363] width 1311 height 726
click at [1023, 281] on flt-glass-pane at bounding box center [655, 363] width 1311 height 726
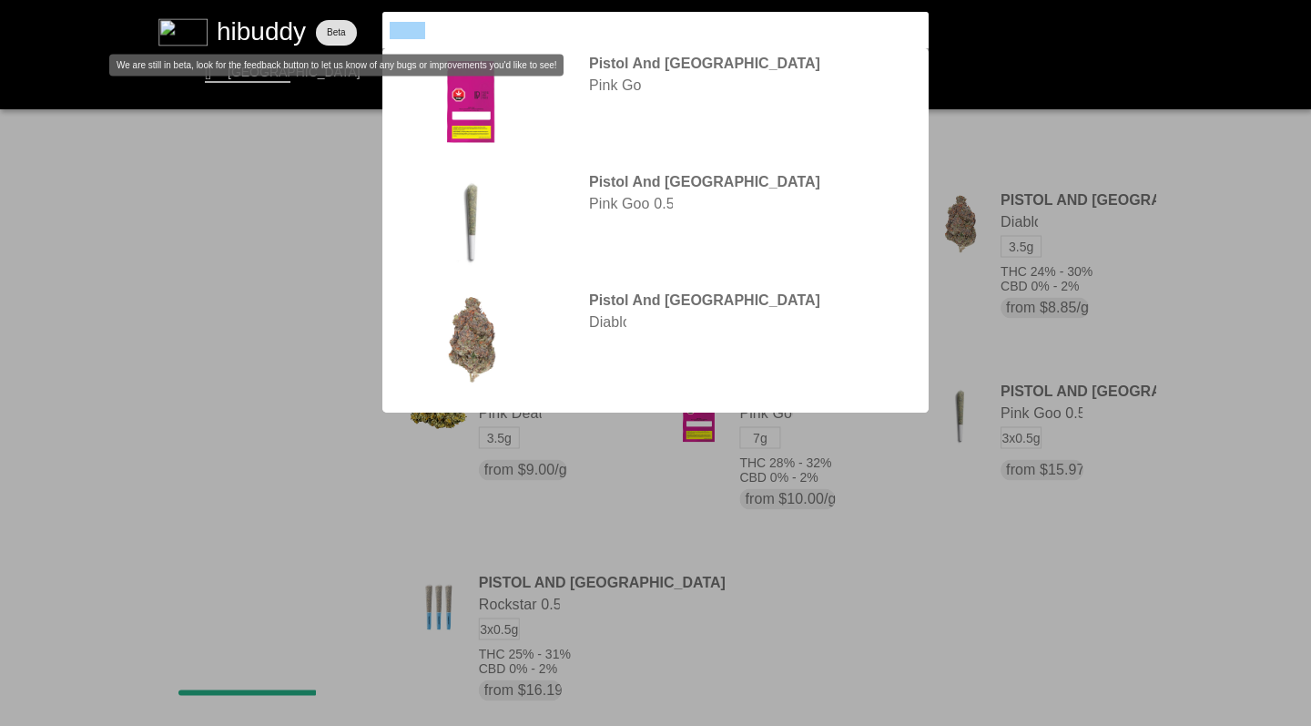
drag, startPoint x: 333, startPoint y: 16, endPoint x: 354, endPoint y: 34, distance: 27.2
click at [354, 34] on flt-glass-pane at bounding box center [655, 363] width 1311 height 726
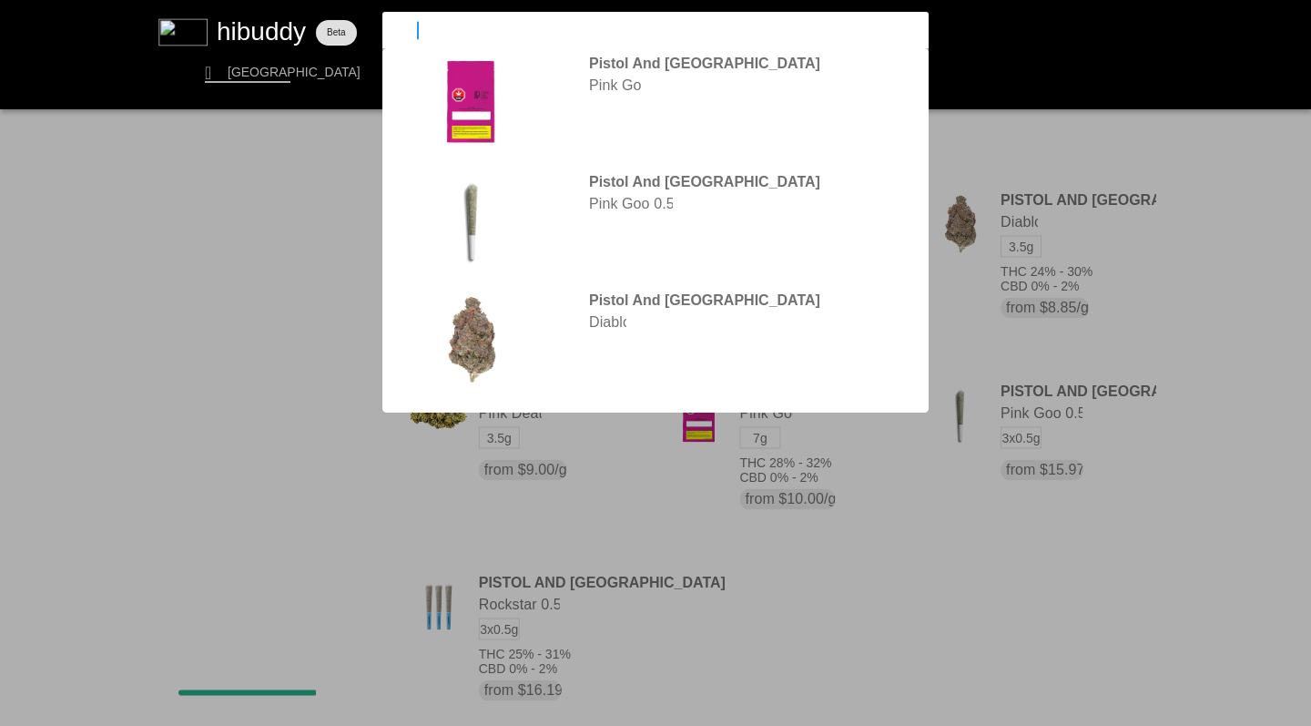
type input "nectur"
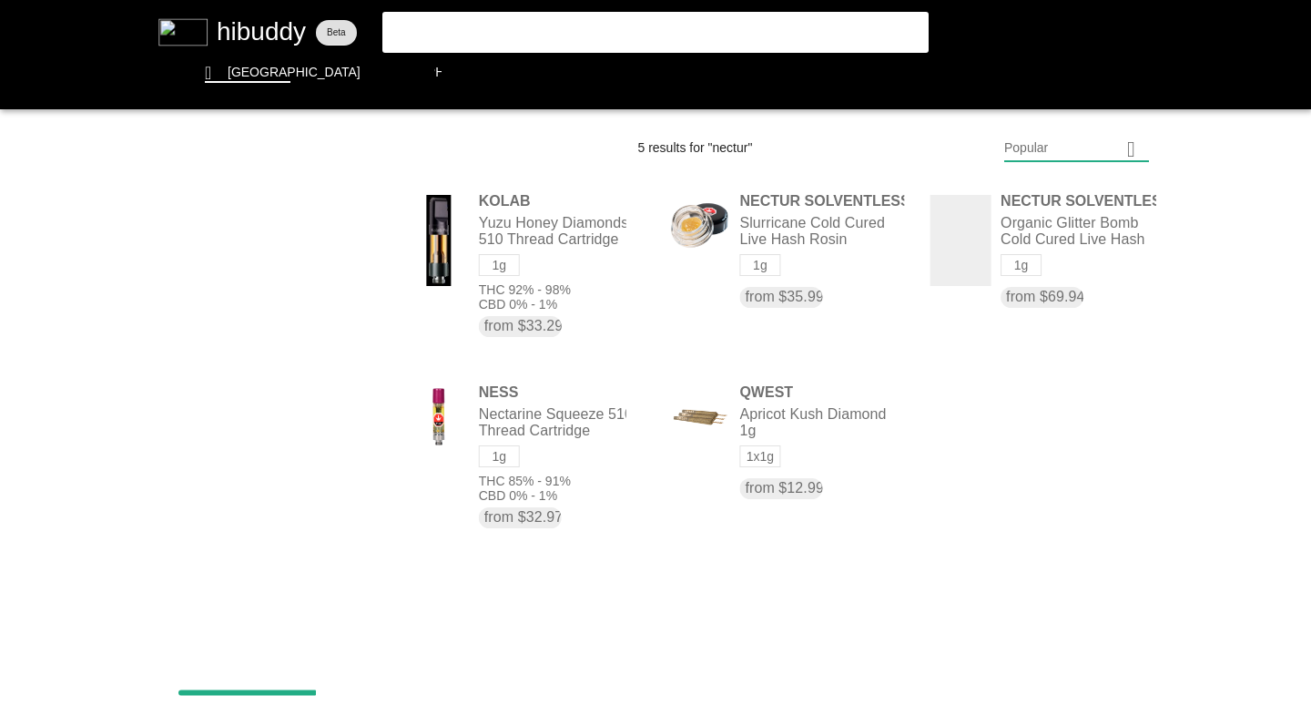
click at [790, 242] on flt-glass-pane at bounding box center [655, 363] width 1311 height 726
click at [446, 26] on flt-glass-pane at bounding box center [655, 363] width 1311 height 726
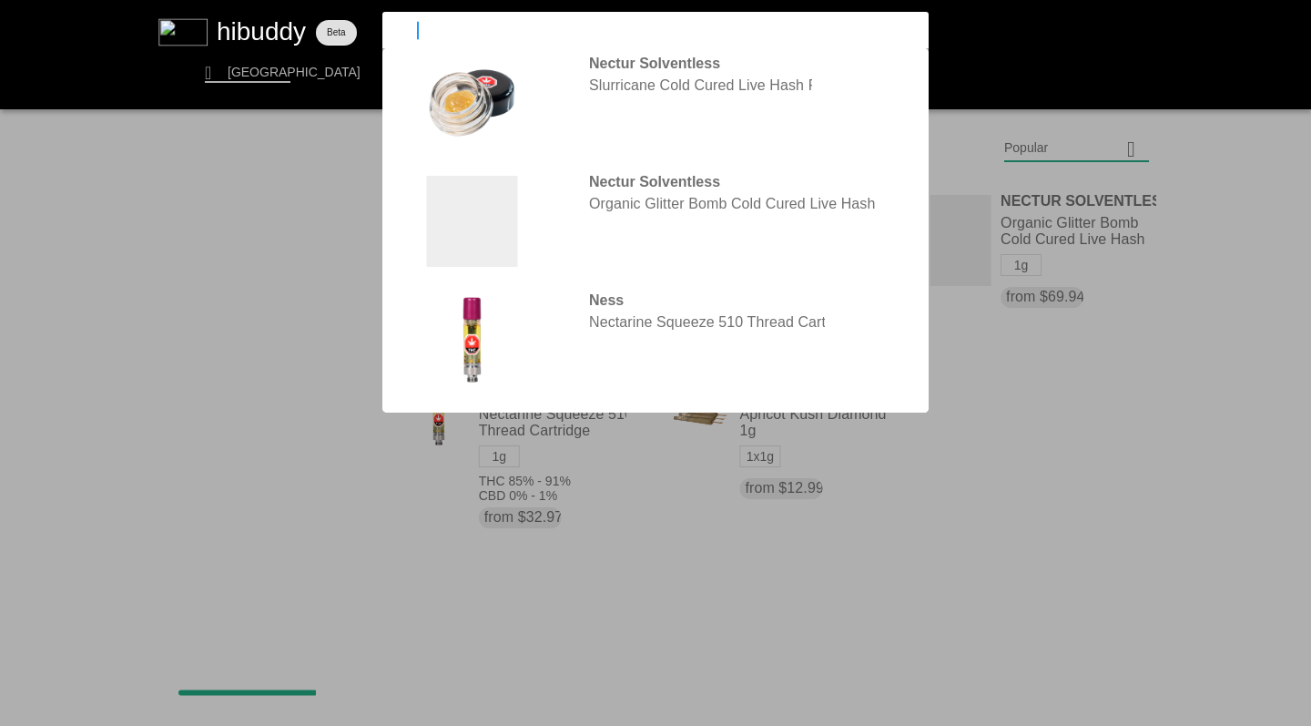
type input "n"
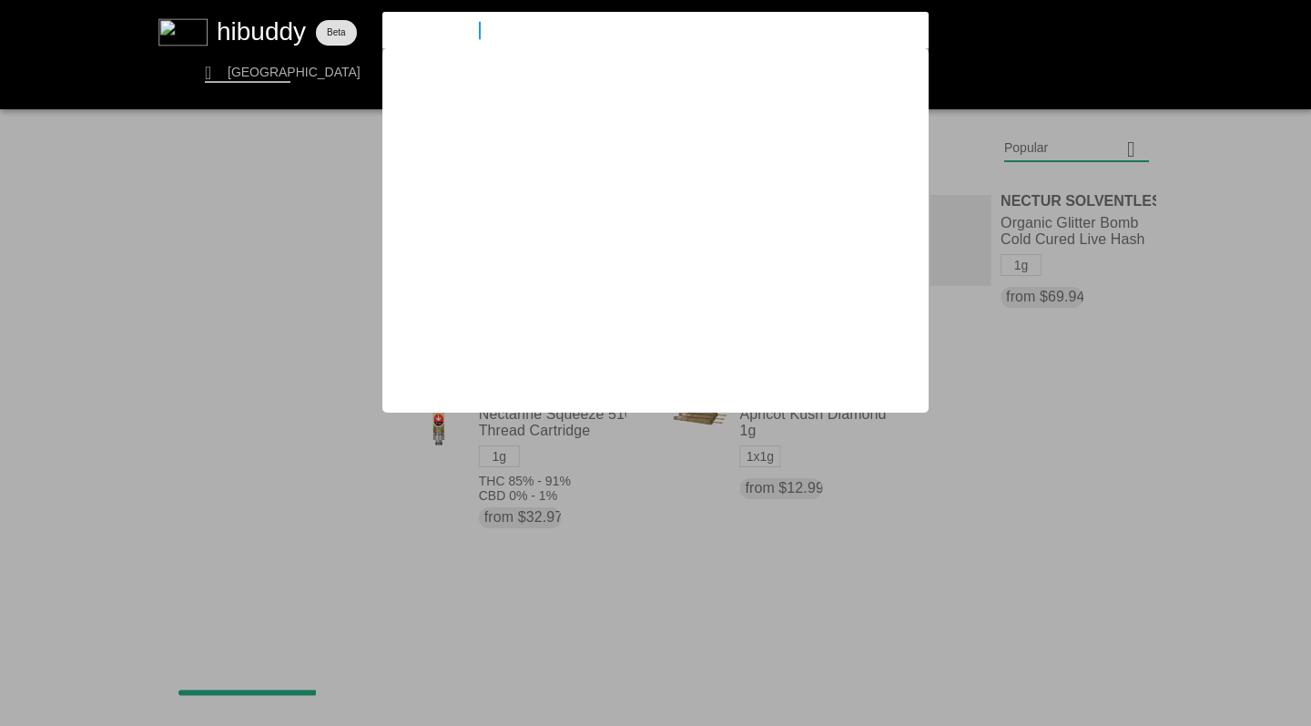
type input "grass monkeys"
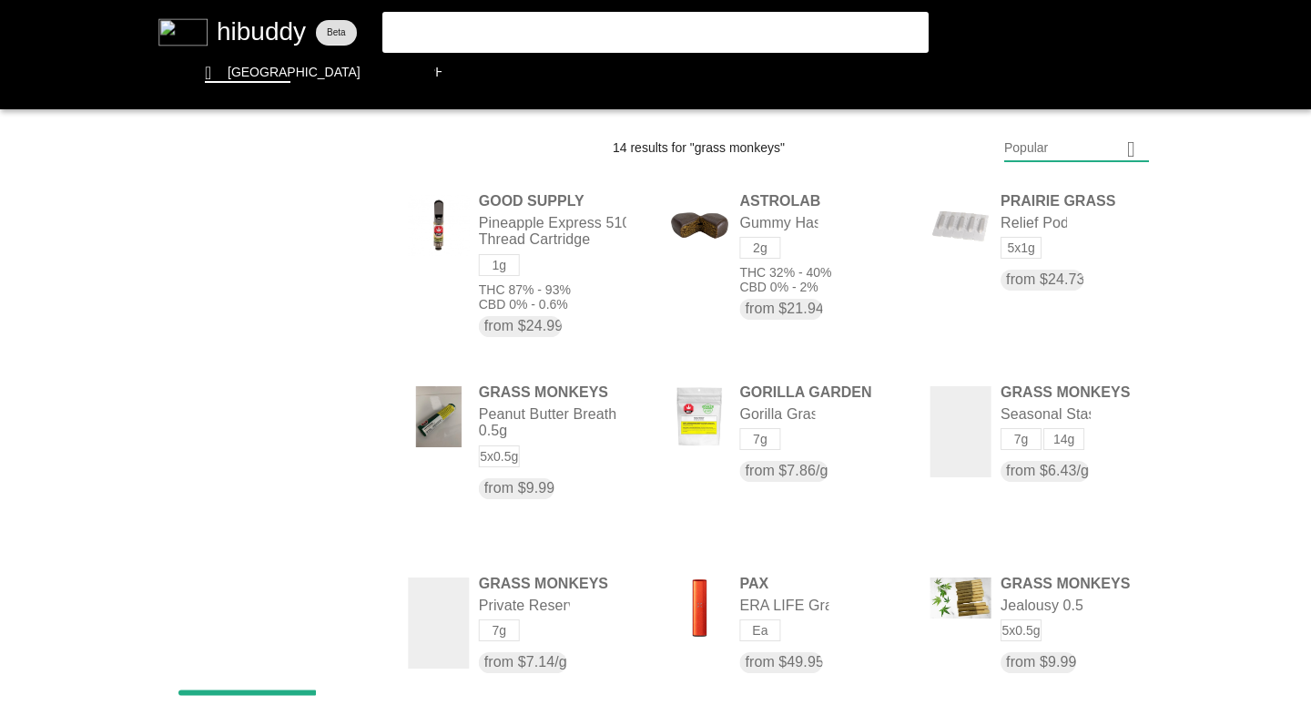
click at [1027, 147] on flt-glass-pane at bounding box center [655, 363] width 1311 height 726
click at [1020, 362] on flt-glass-pane at bounding box center [655, 363] width 1311 height 726
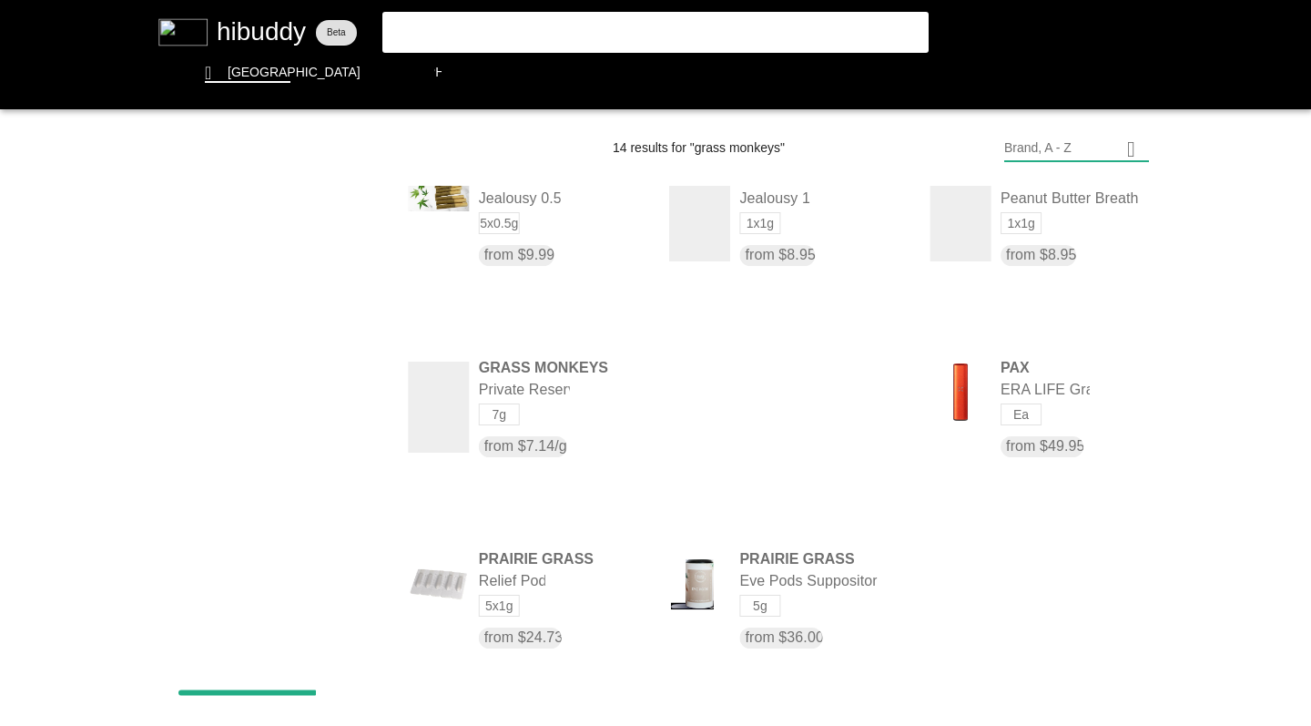
click at [535, 405] on flt-glass-pane at bounding box center [655, 363] width 1311 height 726
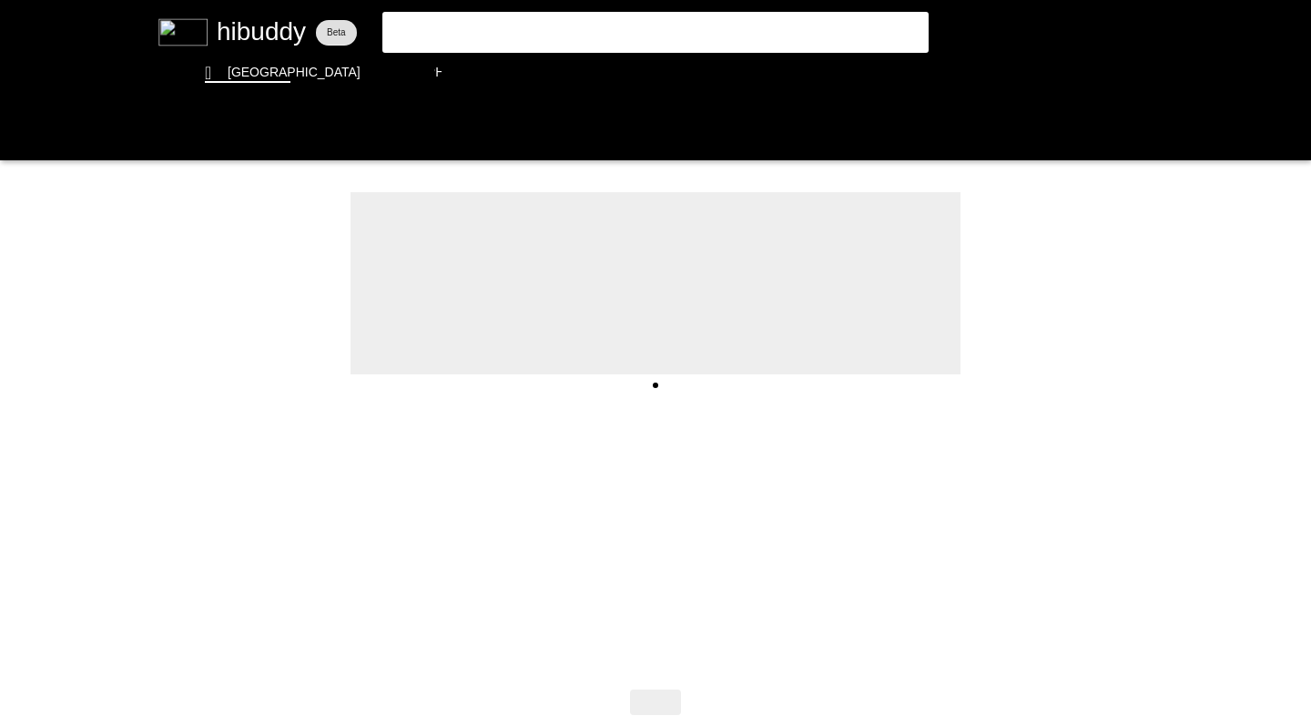
click at [23, 135] on flt-glass-pane at bounding box center [655, 363] width 1311 height 726
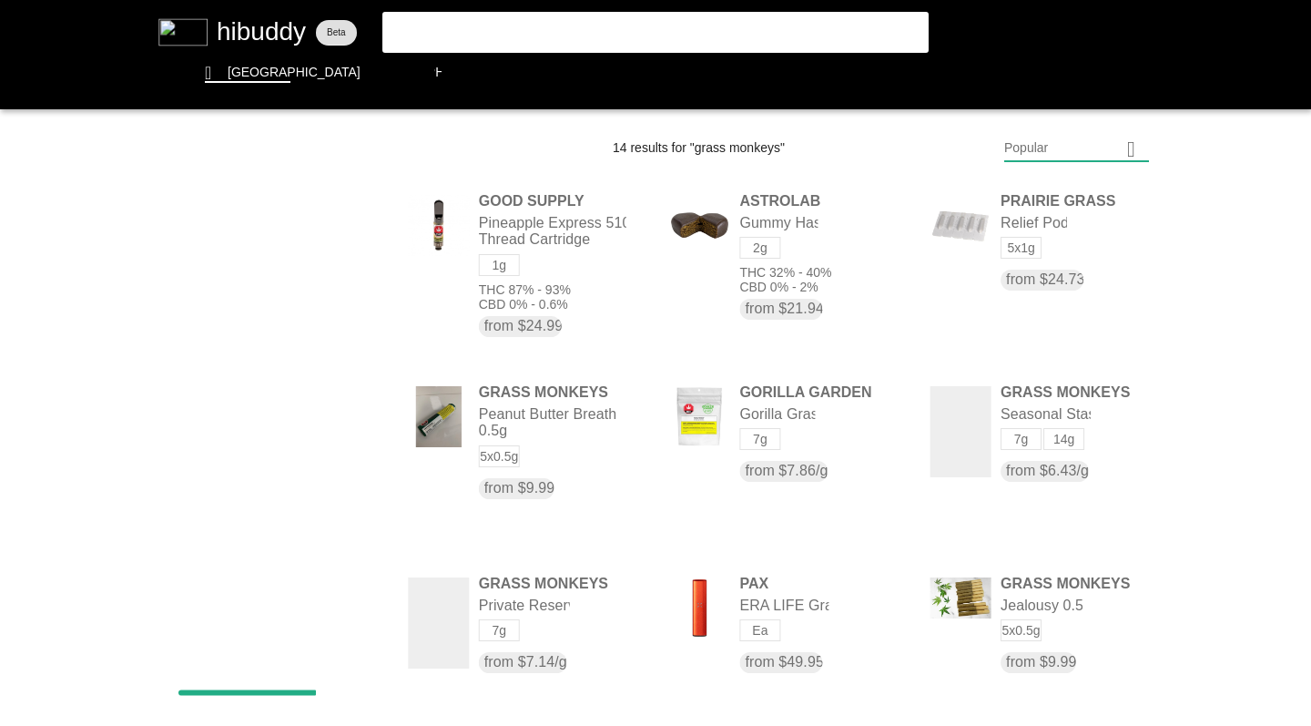
click at [1019, 389] on flt-glass-pane at bounding box center [655, 363] width 1311 height 726
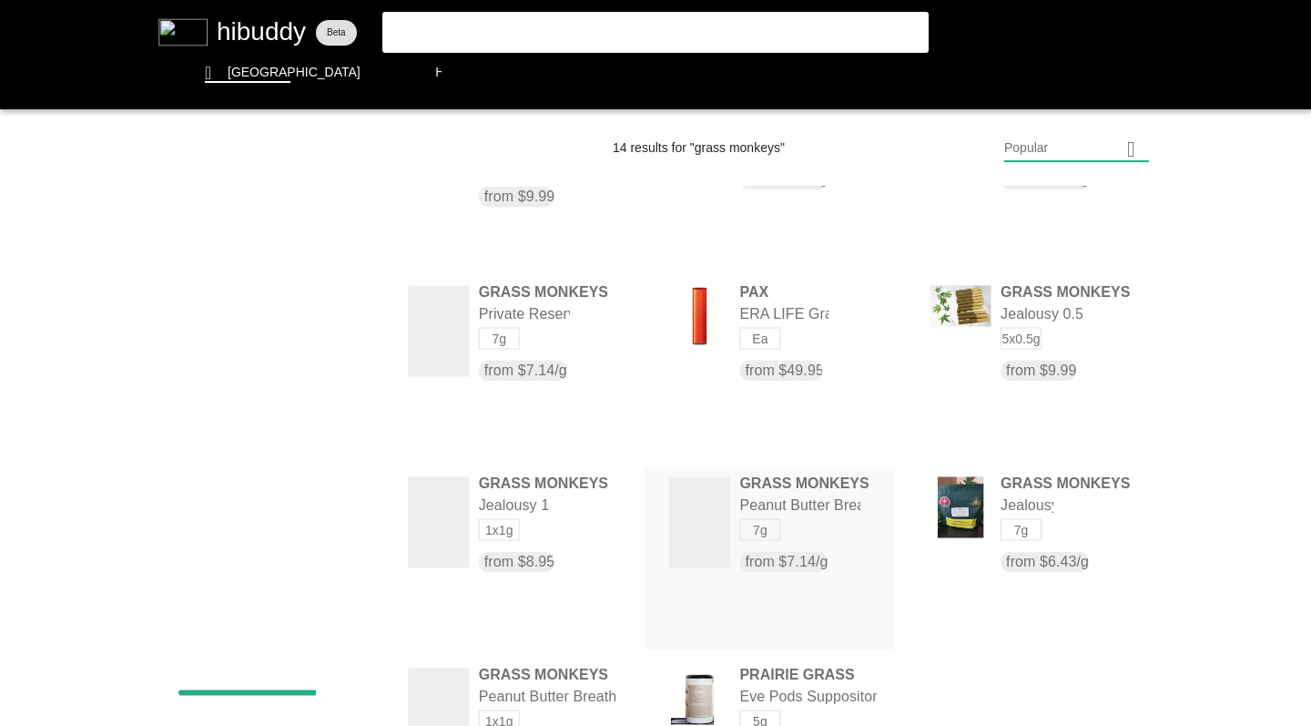
click at [493, 29] on flt-glass-pane at bounding box center [655, 363] width 1311 height 726
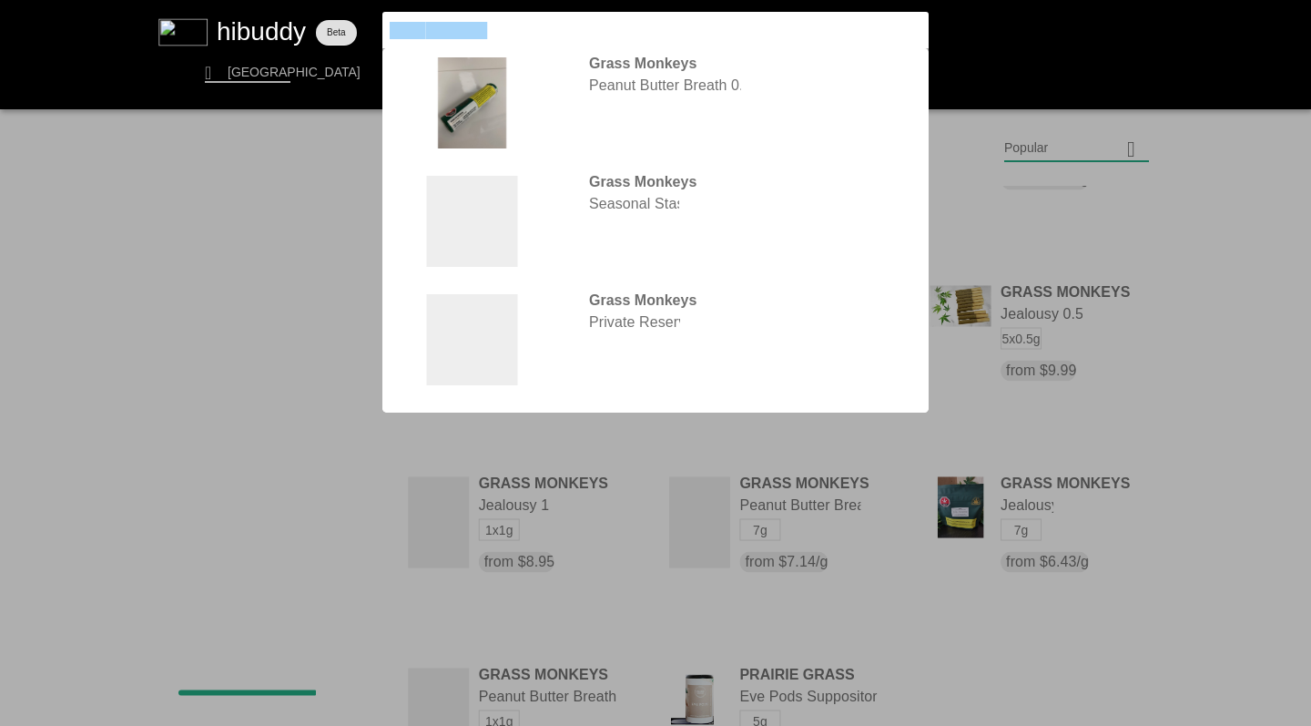
drag, startPoint x: 354, startPoint y: 34, endPoint x: 346, endPoint y: 11, distance: 24.2
click at [346, 11] on flt-glass-pane at bounding box center [655, 363] width 1311 height 726
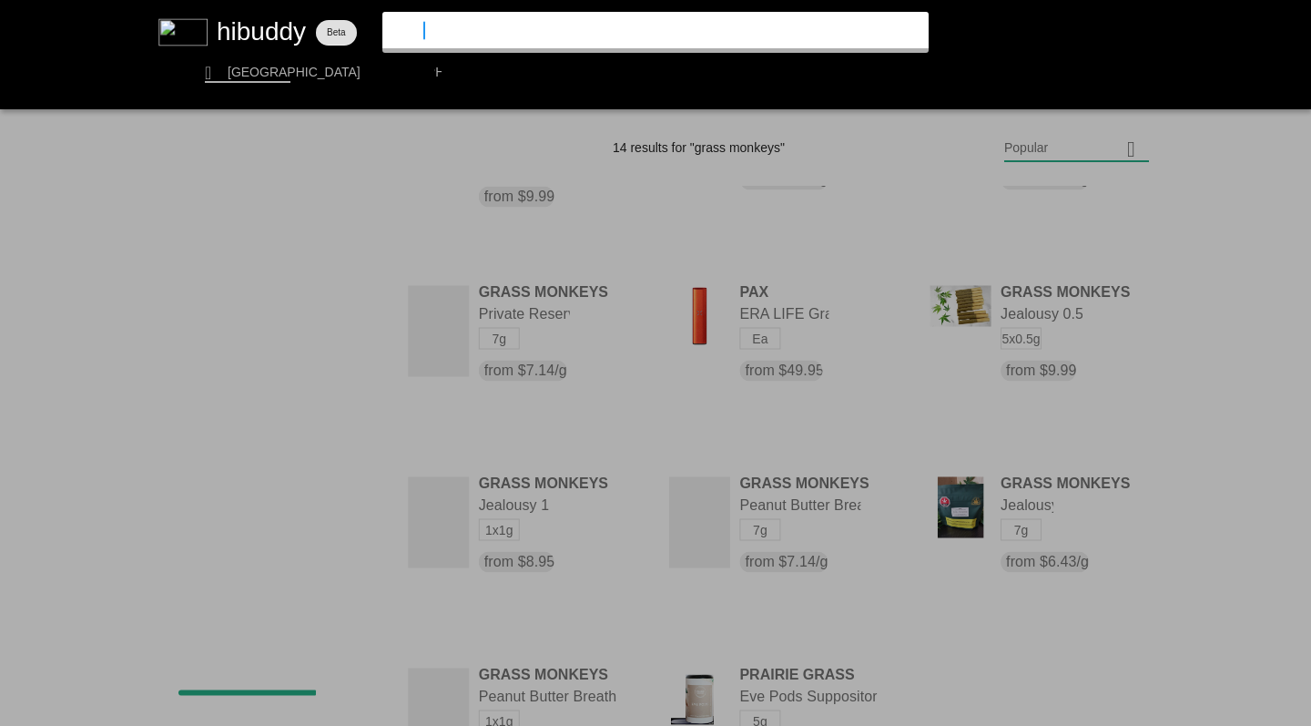
type input "four54"
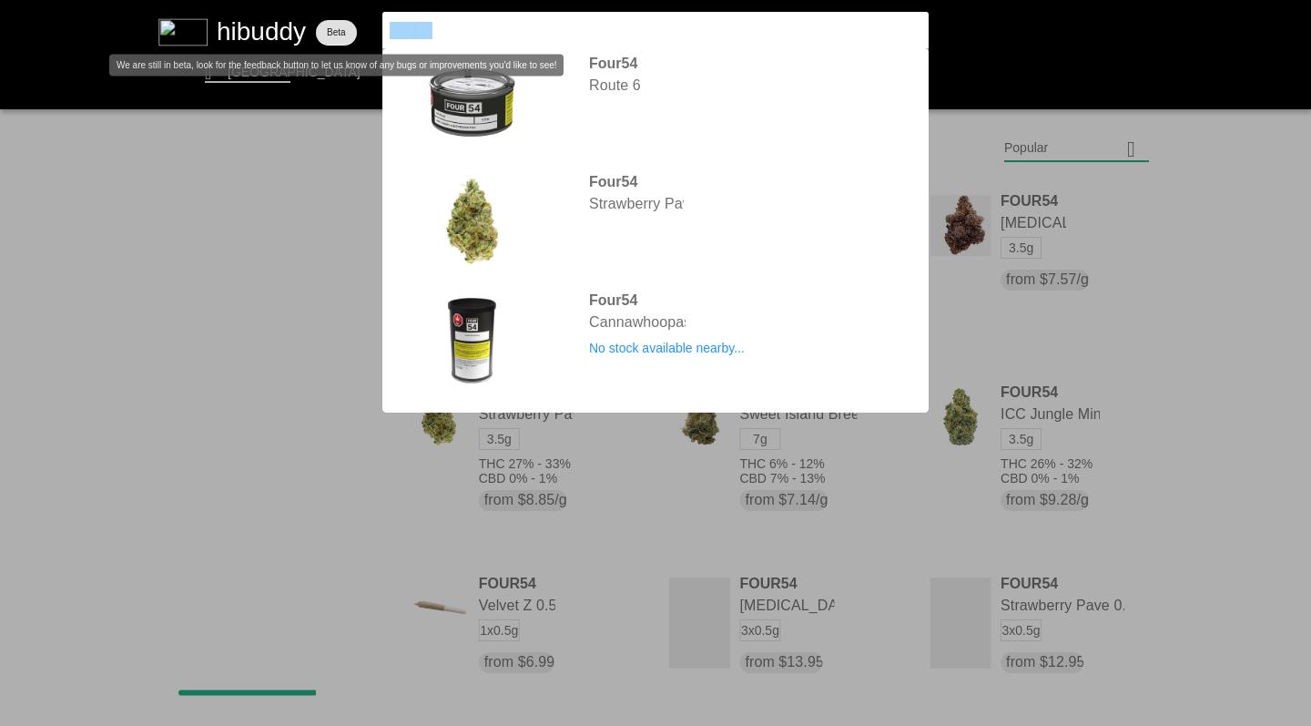
drag, startPoint x: 346, startPoint y: 11, endPoint x: 329, endPoint y: 19, distance: 19.1
click at [329, 19] on flt-glass-pane at bounding box center [655, 363] width 1311 height 726
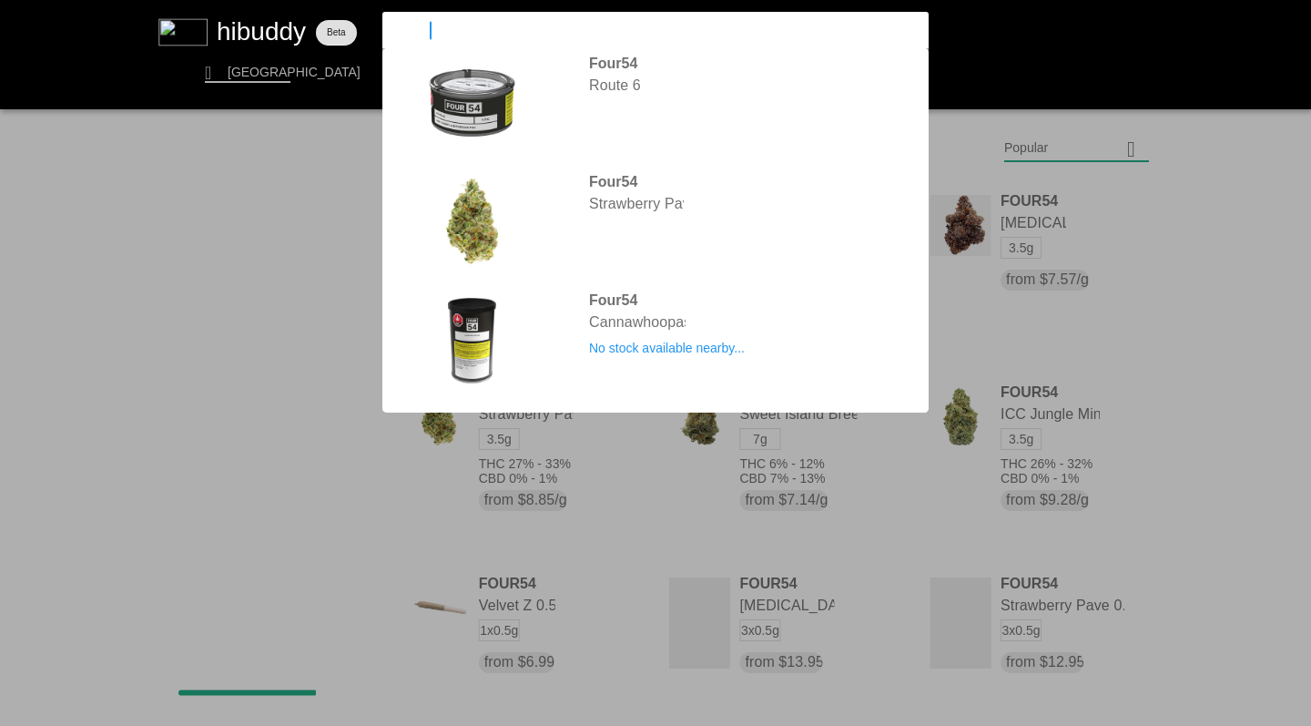
type input "carmel"
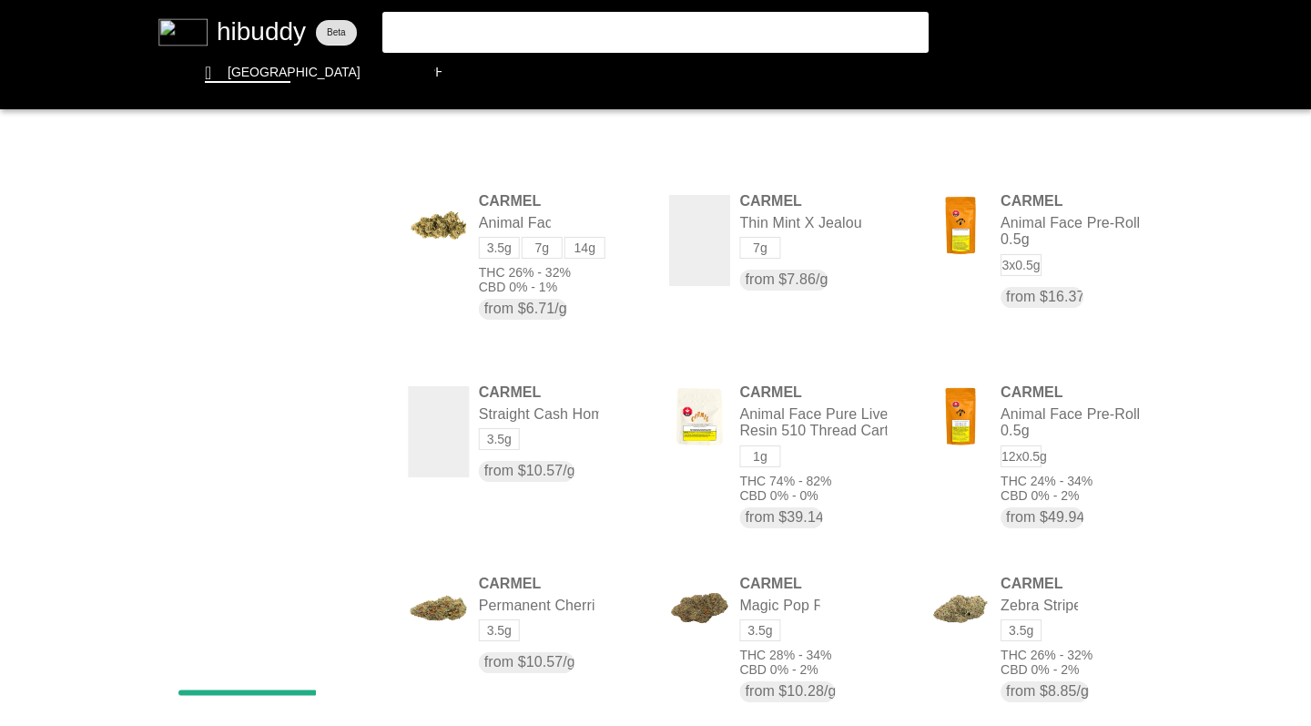
click at [1017, 153] on flt-glass-pane at bounding box center [655, 363] width 1311 height 726
click at [1028, 273] on flt-glass-pane at bounding box center [655, 363] width 1311 height 726
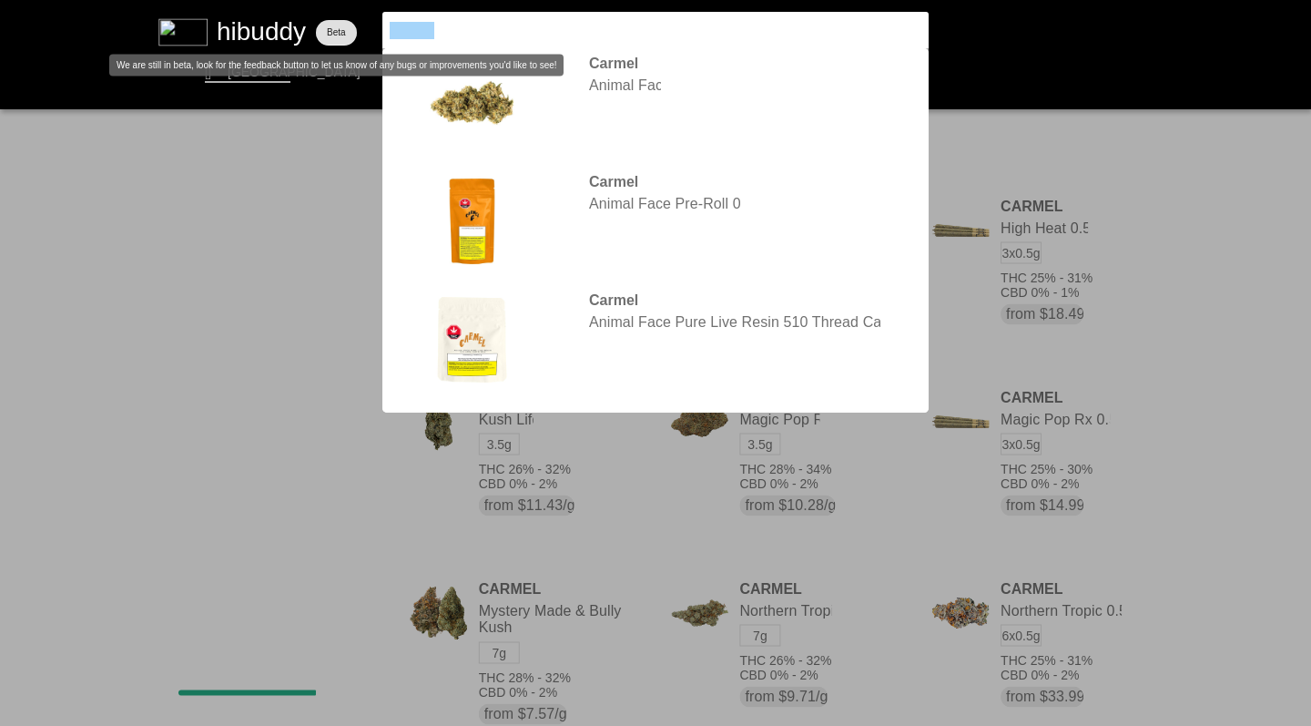
click at [326, 19] on flt-glass-pane at bounding box center [655, 363] width 1311 height 726
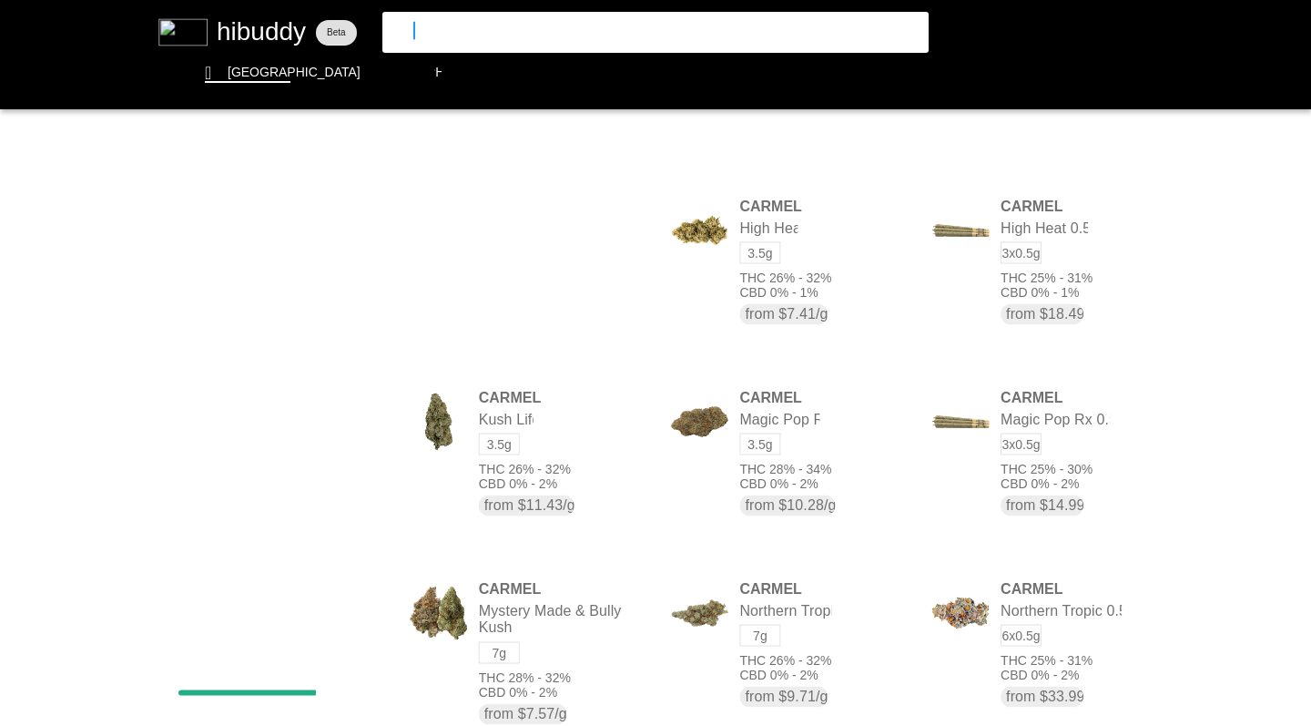
type input "1964"
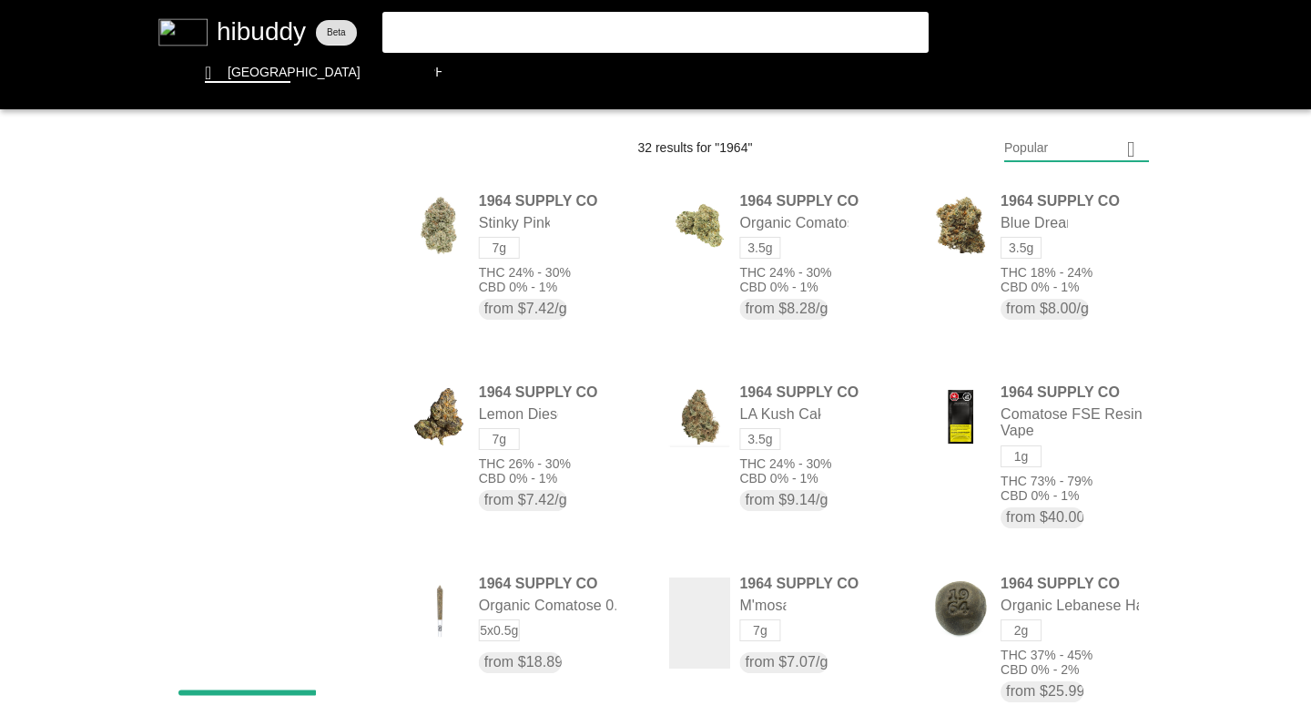
click at [1030, 147] on flt-glass-pane at bounding box center [655, 363] width 1311 height 726
click at [1027, 279] on flt-glass-pane at bounding box center [655, 363] width 1311 height 726
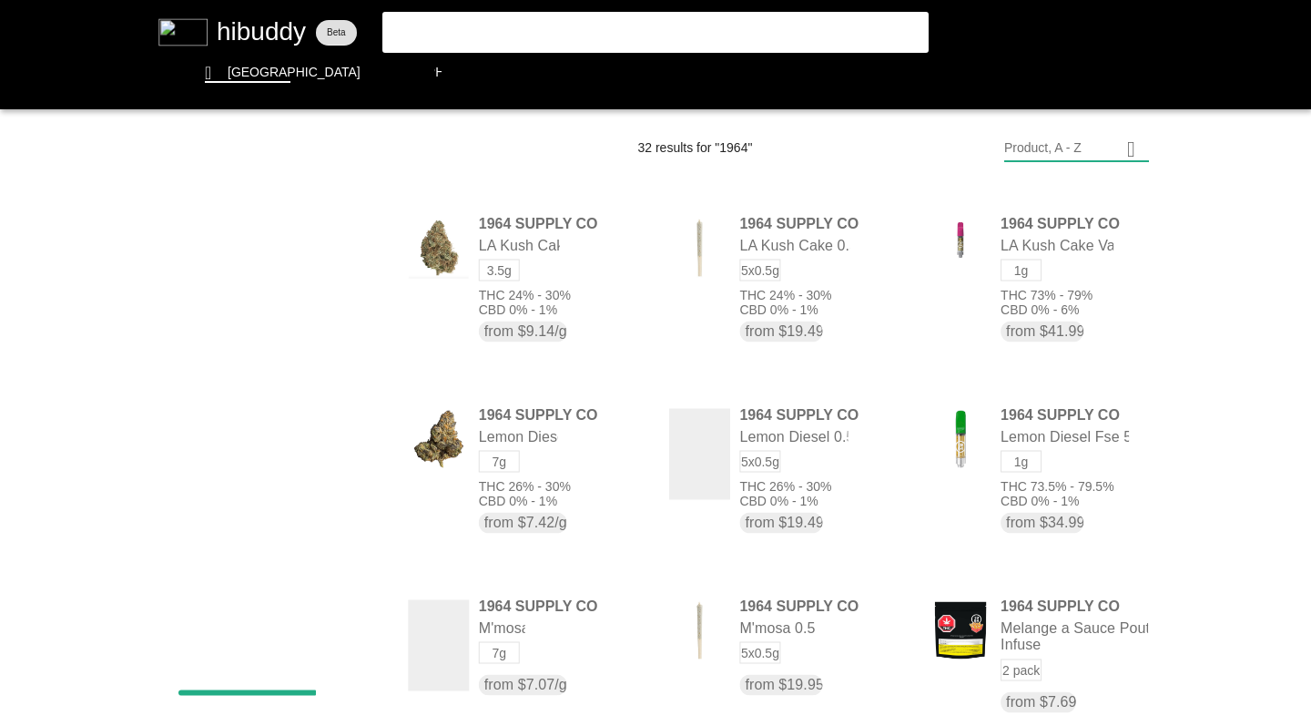
click at [631, 538] on flt-glass-pane at bounding box center [655, 363] width 1311 height 726
